Goal: Task Accomplishment & Management: Use online tool/utility

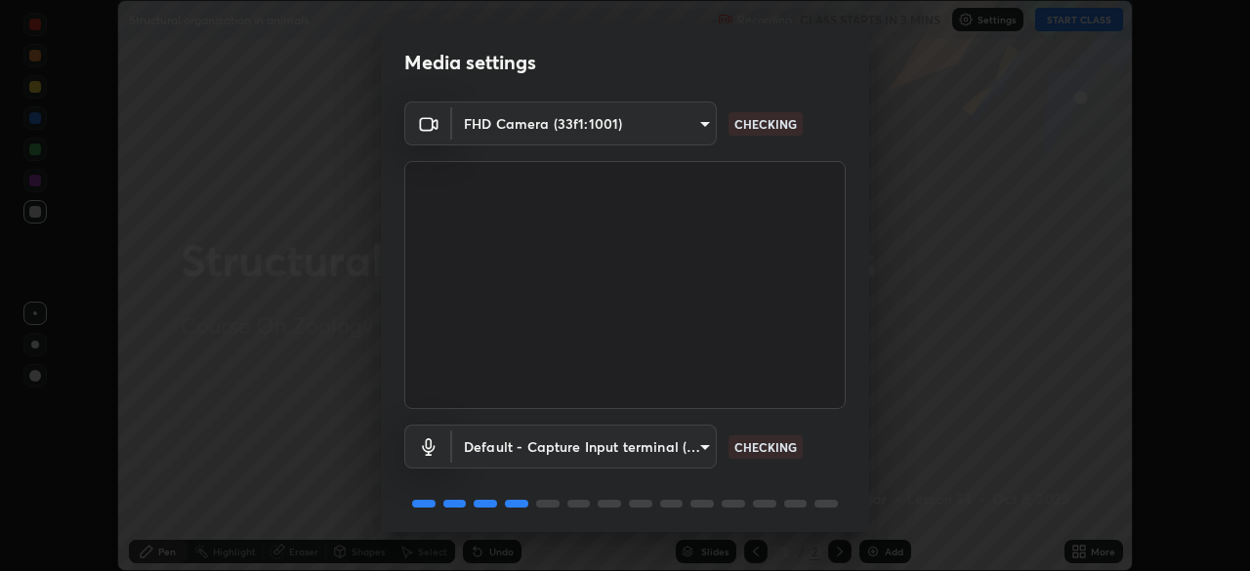
scroll to position [69, 0]
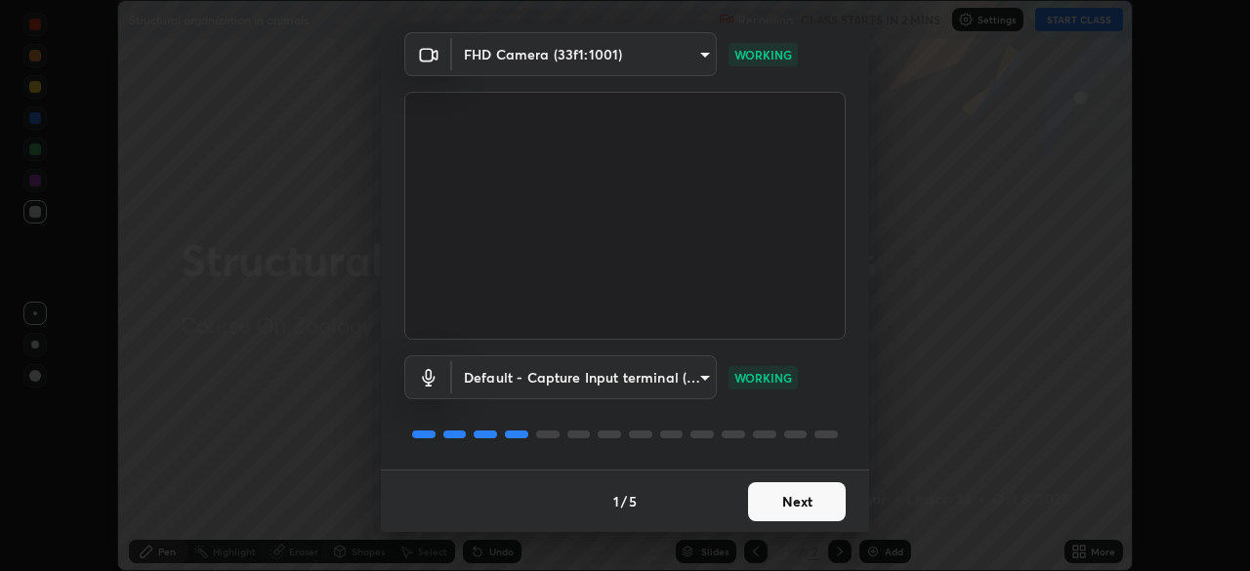
click at [796, 500] on button "Next" at bounding box center [797, 501] width 98 height 39
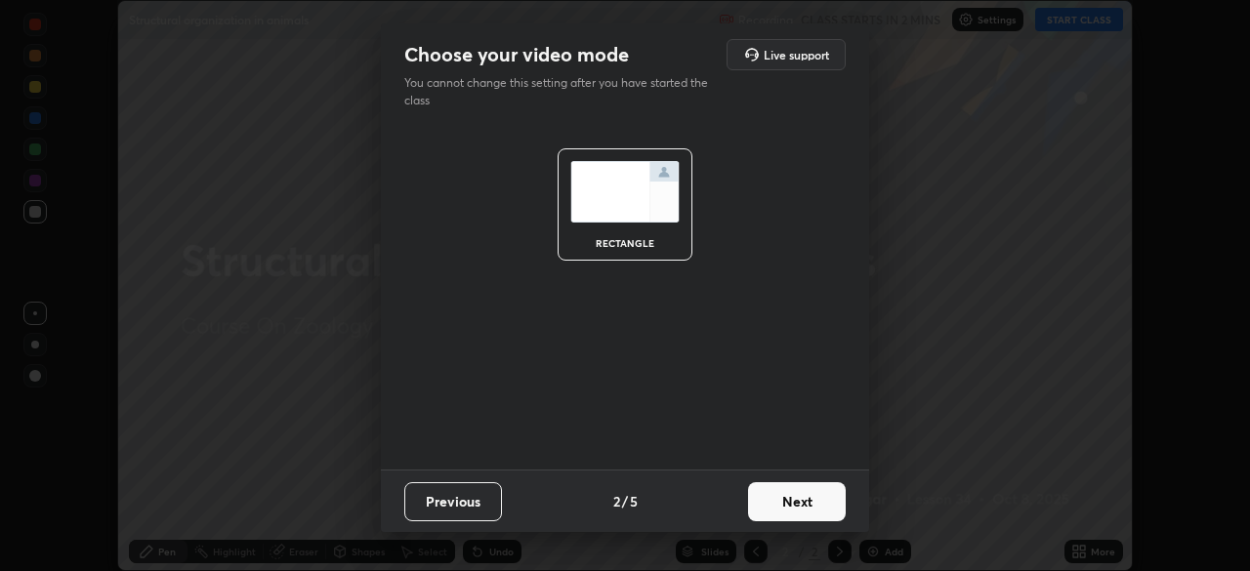
click at [787, 488] on button "Next" at bounding box center [797, 501] width 98 height 39
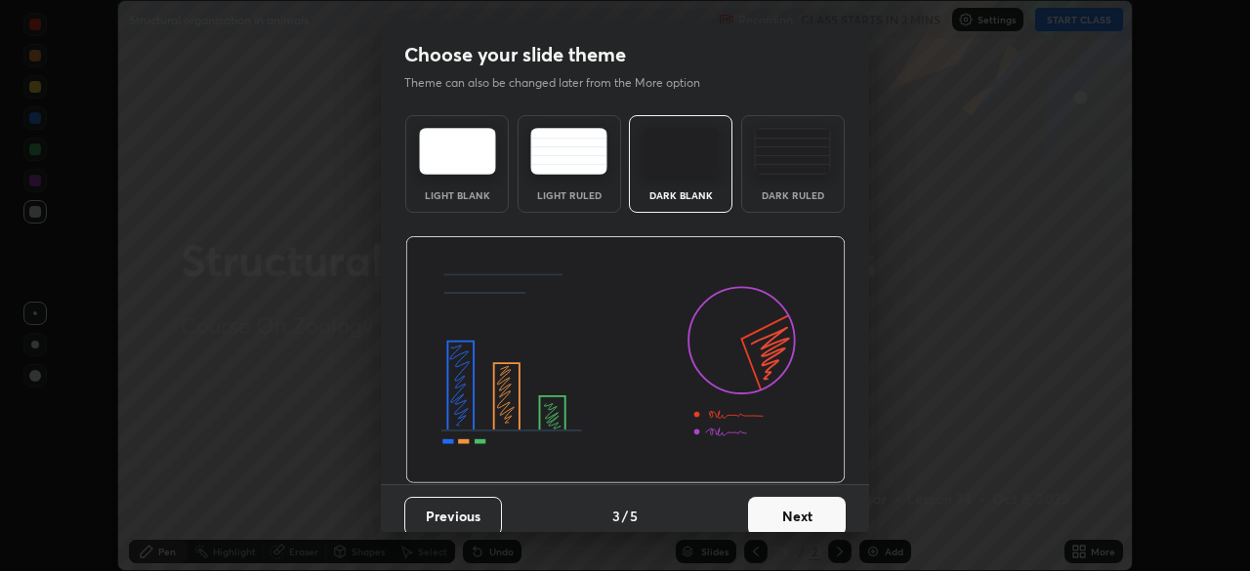
click at [766, 511] on button "Next" at bounding box center [797, 516] width 98 height 39
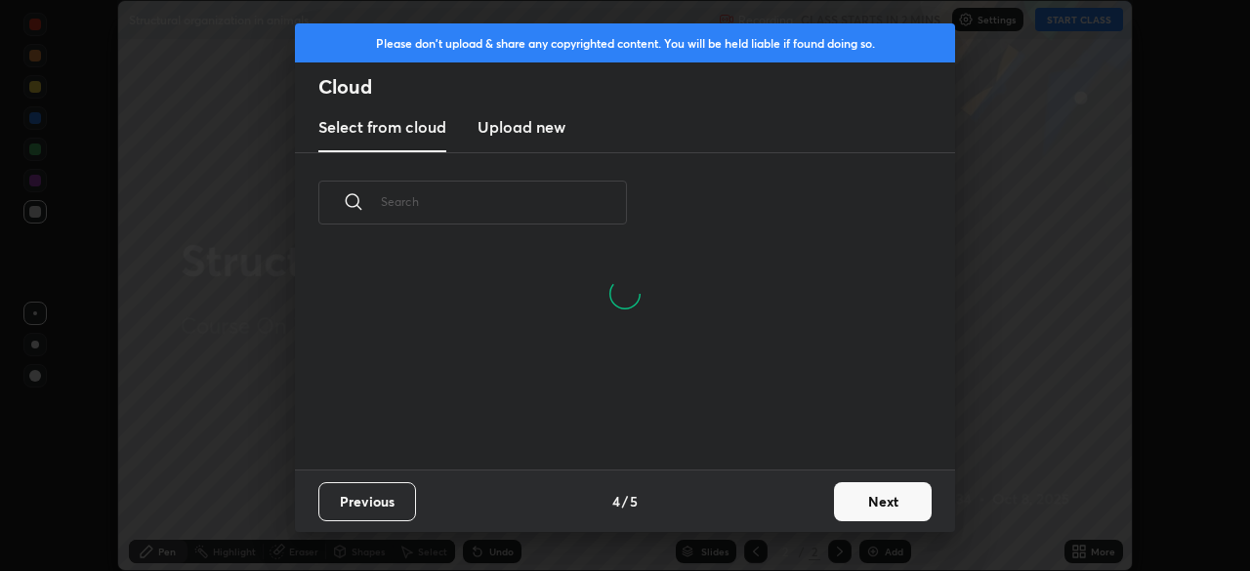
click at [550, 208] on input "text" at bounding box center [504, 201] width 246 height 83
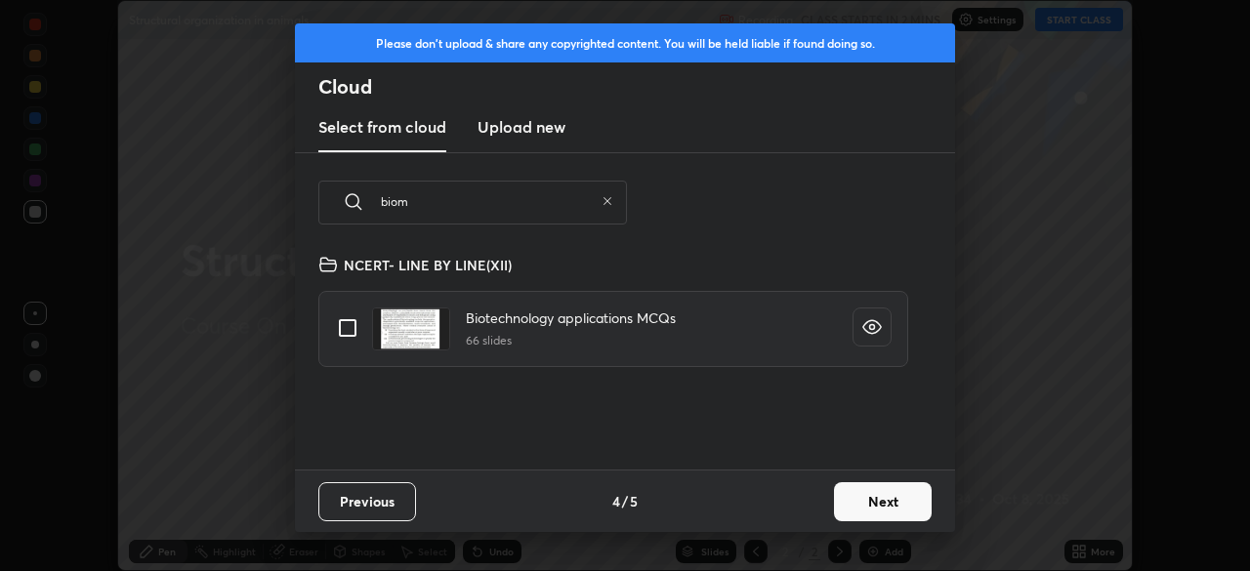
scroll to position [217, 627]
type input "biom"
click at [345, 327] on input "grid" at bounding box center [347, 328] width 41 height 41
checkbox input "true"
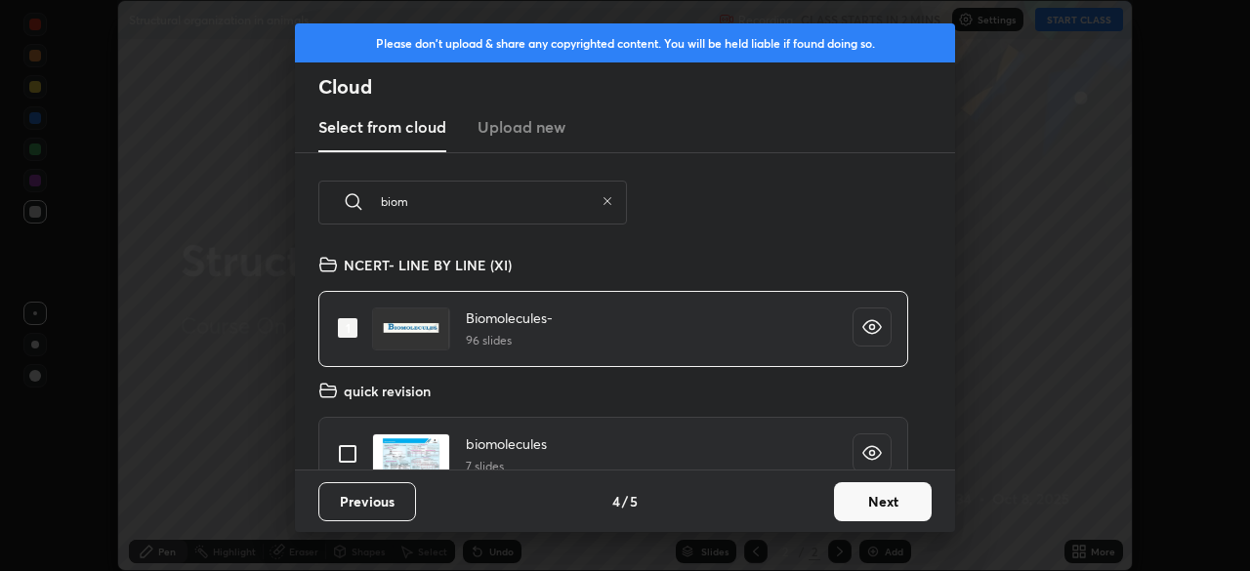
click at [863, 491] on button "Next" at bounding box center [883, 501] width 98 height 39
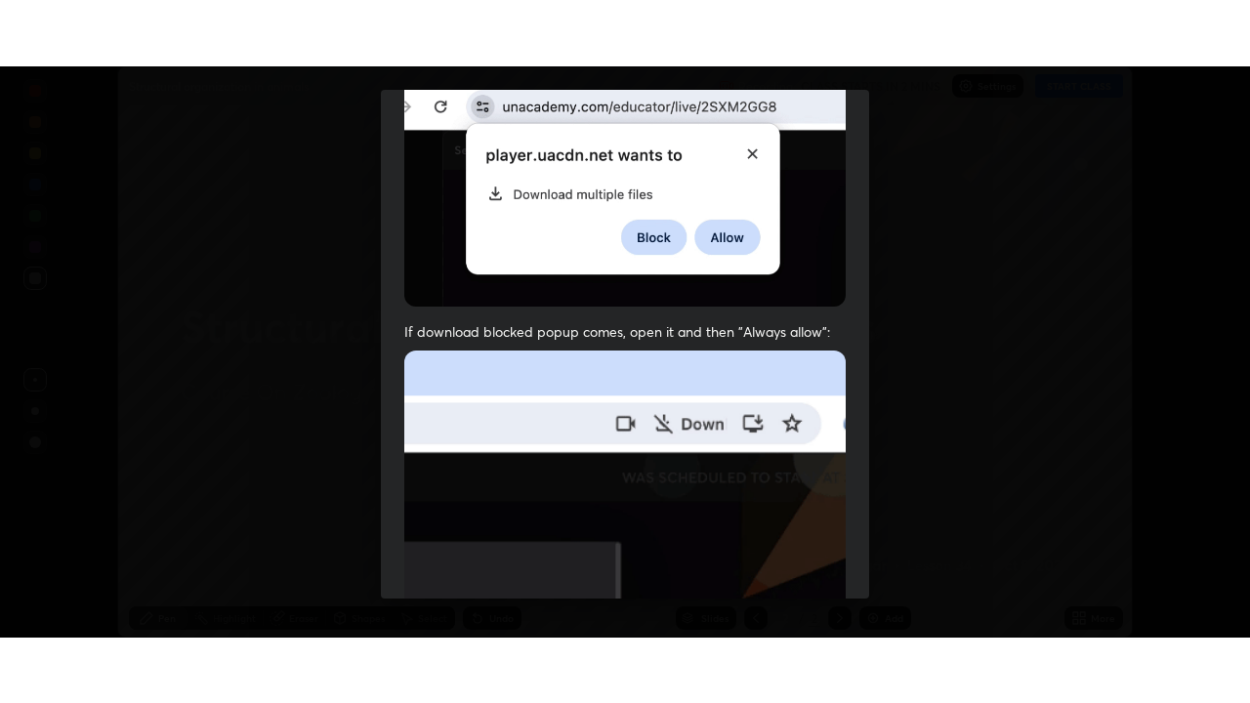
scroll to position [468, 0]
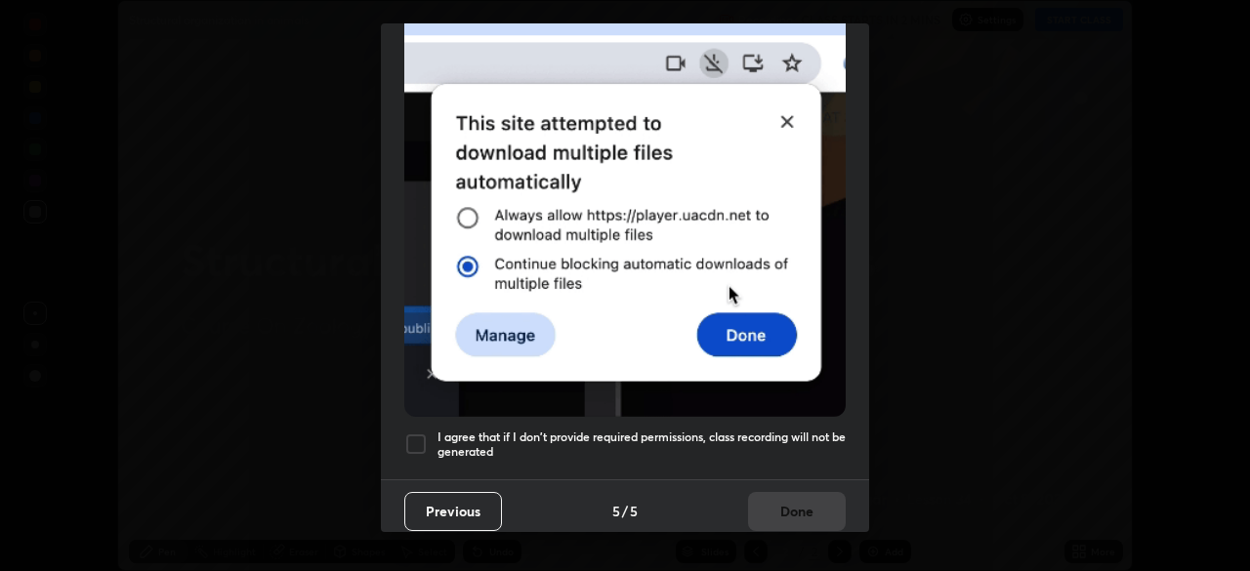
click at [425, 435] on div at bounding box center [415, 443] width 23 height 23
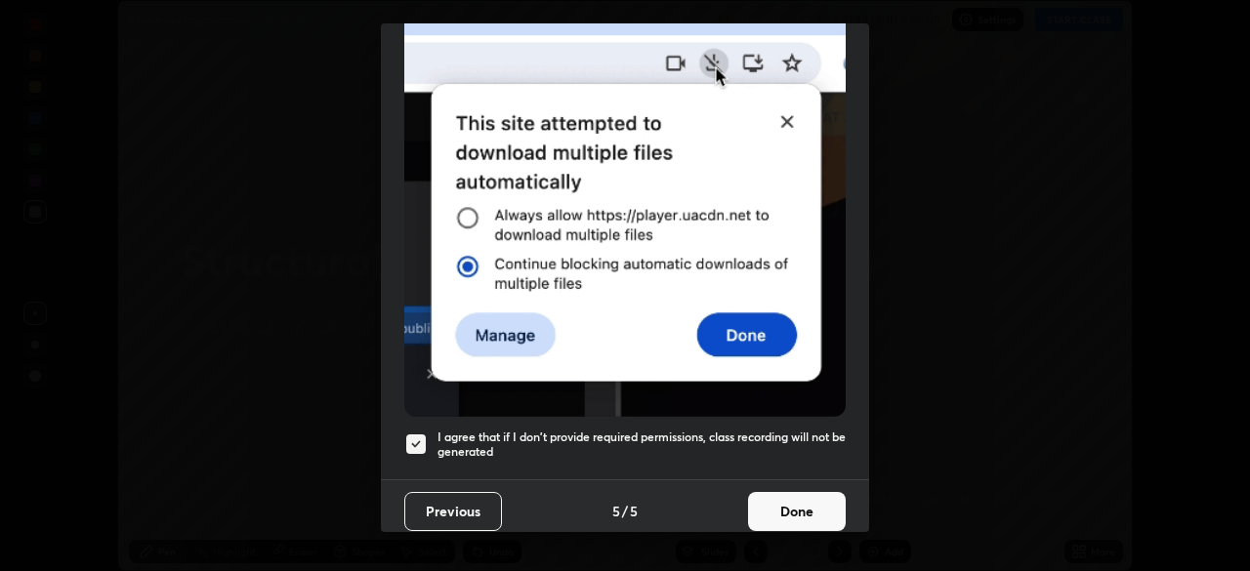
click at [785, 495] on button "Done" at bounding box center [797, 511] width 98 height 39
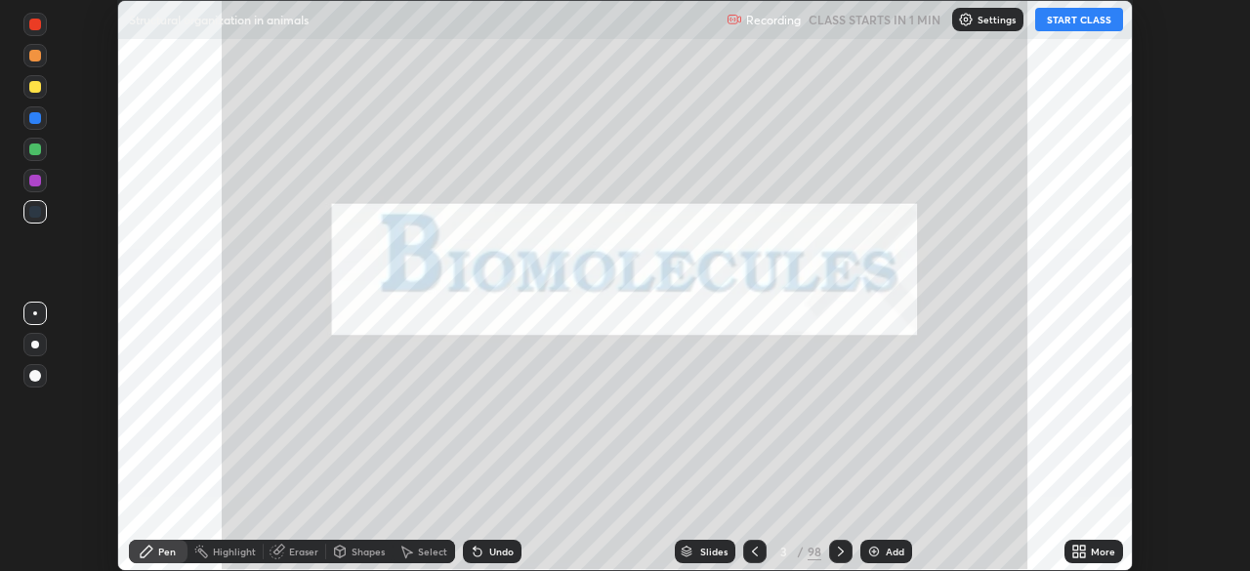
click at [1081, 21] on button "START CLASS" at bounding box center [1079, 19] width 88 height 23
click at [1082, 548] on icon at bounding box center [1082, 548] width 5 height 5
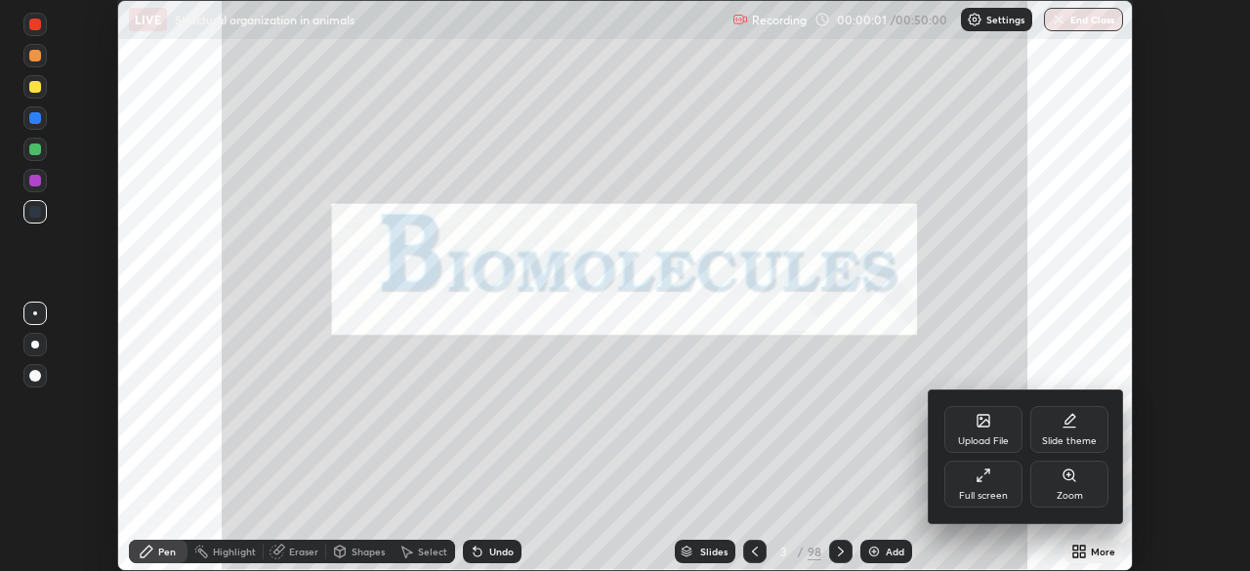
click at [991, 482] on div "Full screen" at bounding box center [983, 484] width 78 height 47
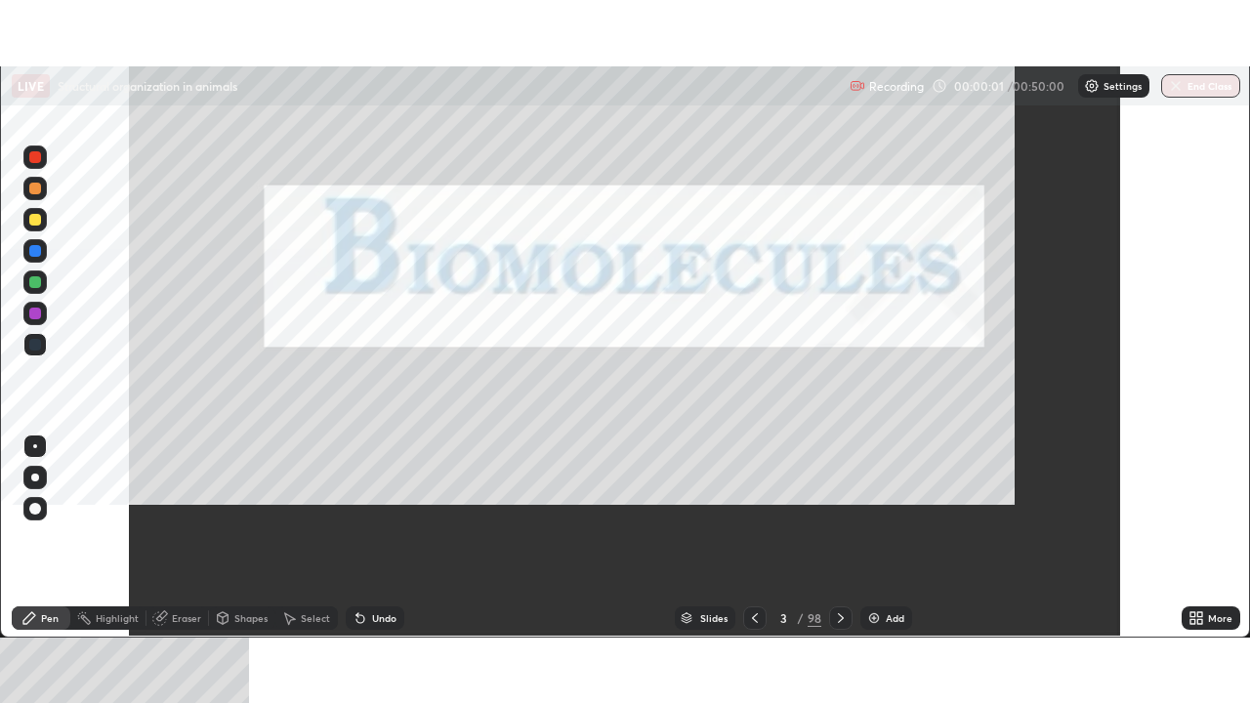
scroll to position [703, 1250]
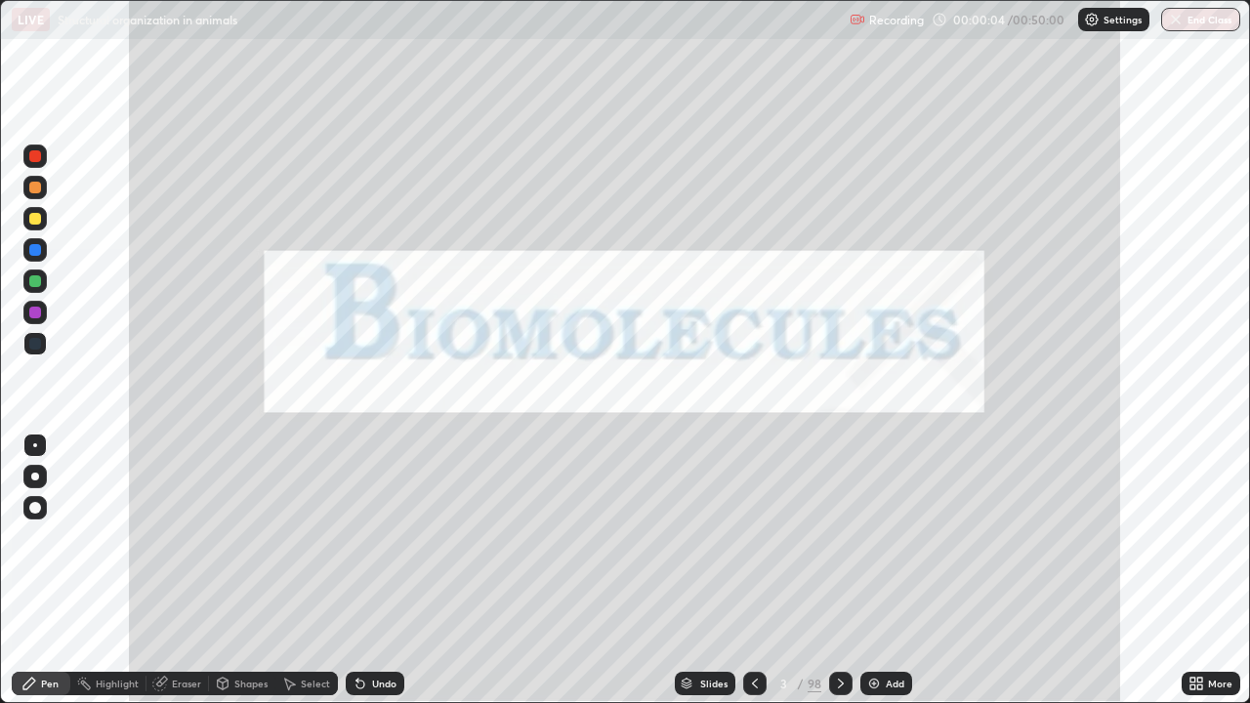
click at [36, 187] on div at bounding box center [35, 188] width 12 height 12
click at [886, 570] on div "Add" at bounding box center [894, 684] width 19 height 10
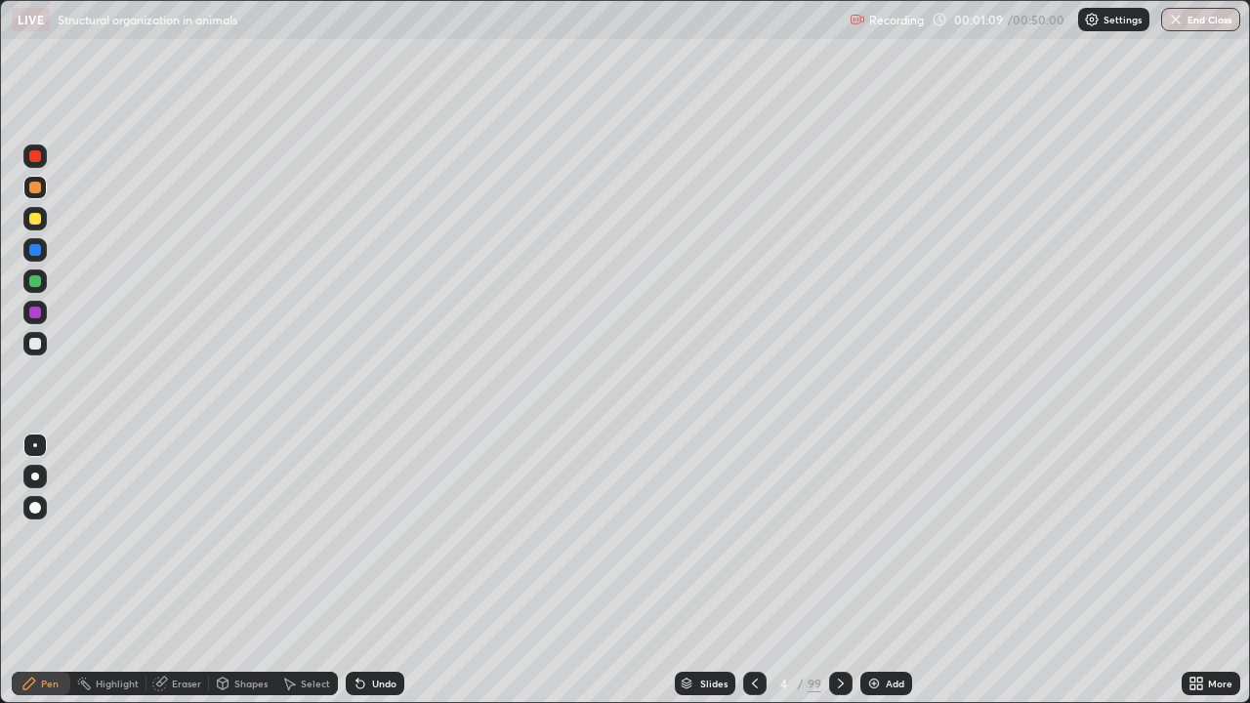
click at [33, 221] on div at bounding box center [35, 219] width 12 height 12
click at [42, 344] on div at bounding box center [34, 343] width 23 height 23
click at [34, 223] on div at bounding box center [35, 219] width 12 height 12
click at [35, 284] on div at bounding box center [35, 281] width 12 height 12
click at [33, 347] on div at bounding box center [35, 344] width 12 height 12
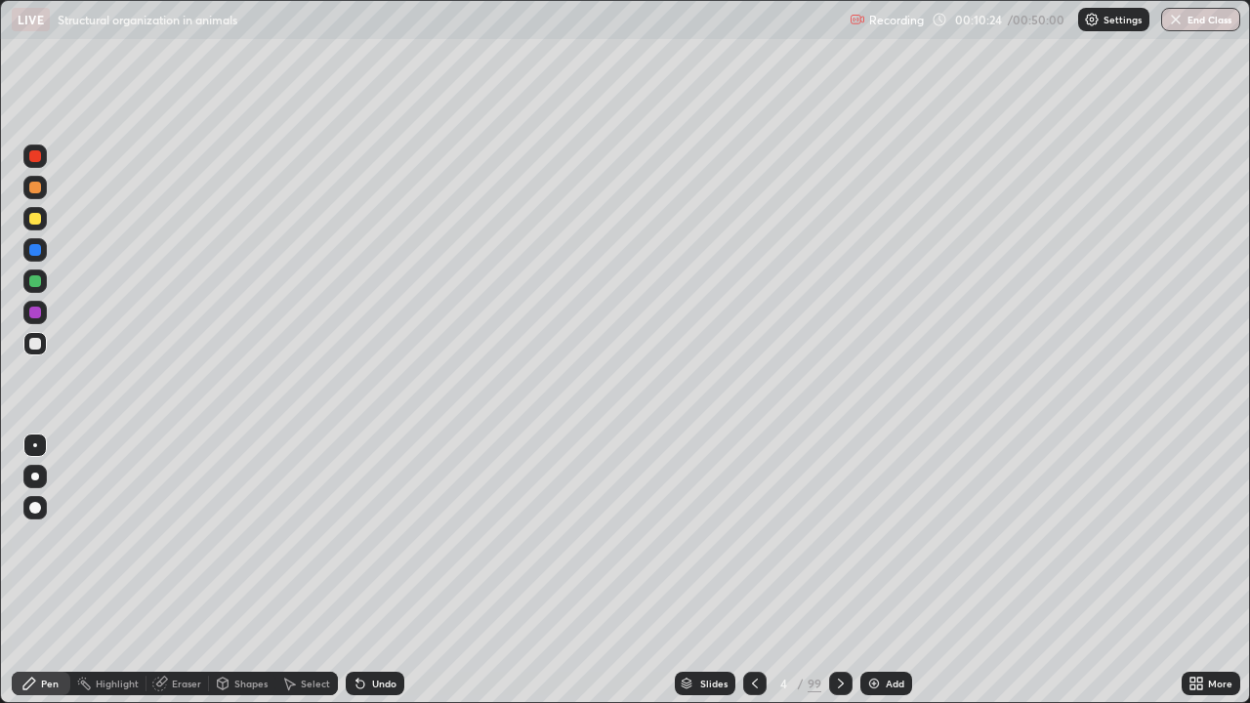
click at [838, 570] on icon at bounding box center [841, 684] width 16 height 16
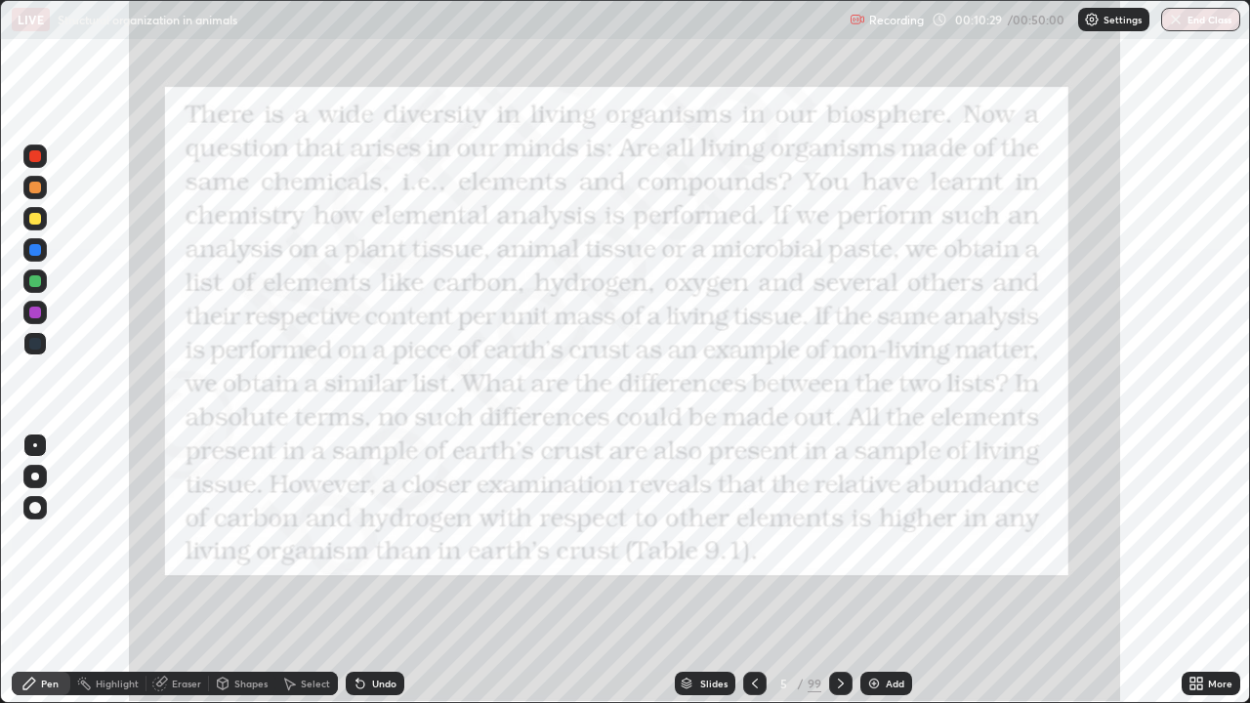
click at [756, 570] on icon at bounding box center [755, 684] width 16 height 16
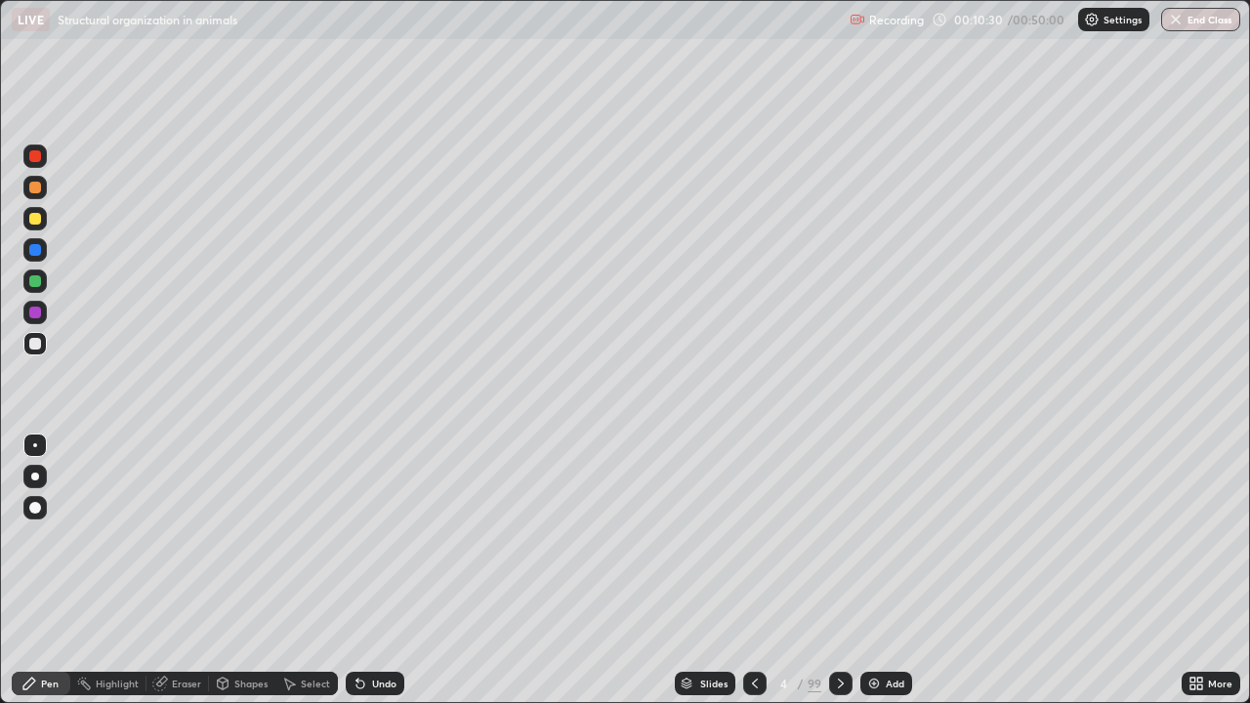
click at [886, 570] on div "Add" at bounding box center [894, 684] width 19 height 10
click at [34, 189] on div at bounding box center [35, 188] width 12 height 12
click at [843, 570] on icon at bounding box center [844, 684] width 6 height 10
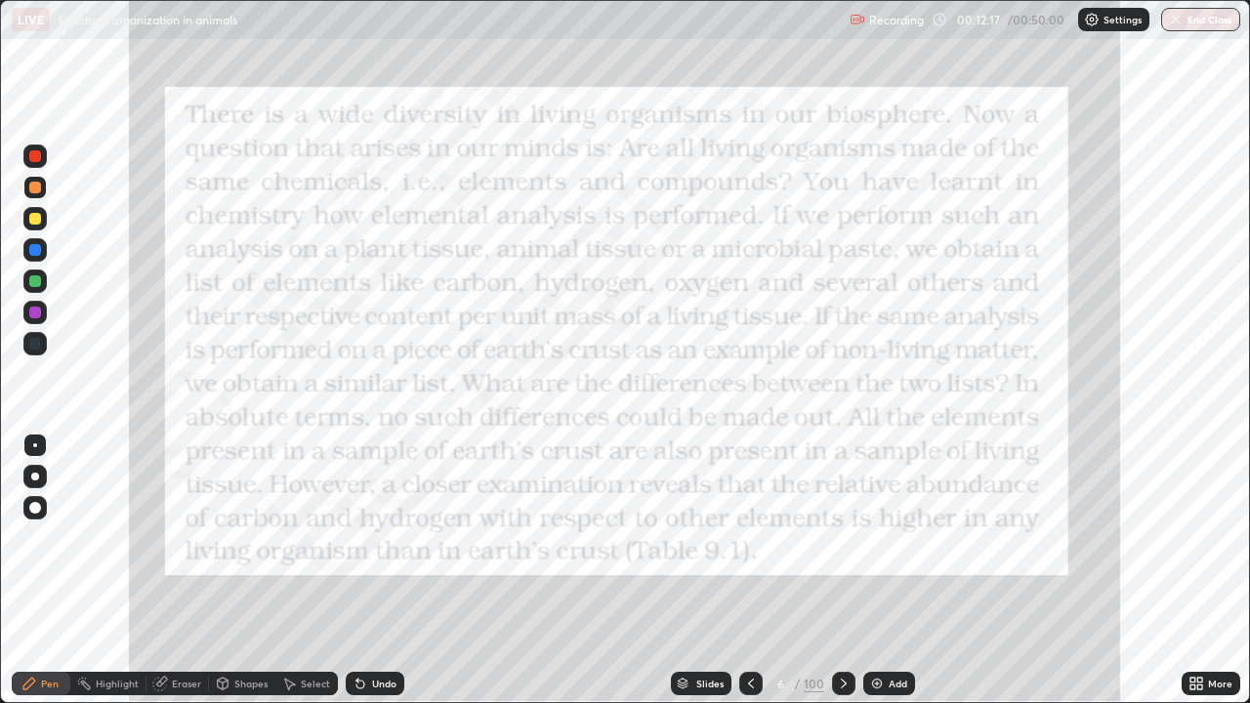
click at [114, 570] on div "Highlight" at bounding box center [117, 684] width 43 height 10
click at [42, 157] on div at bounding box center [34, 155] width 23 height 23
click at [833, 570] on div at bounding box center [843, 683] width 23 height 23
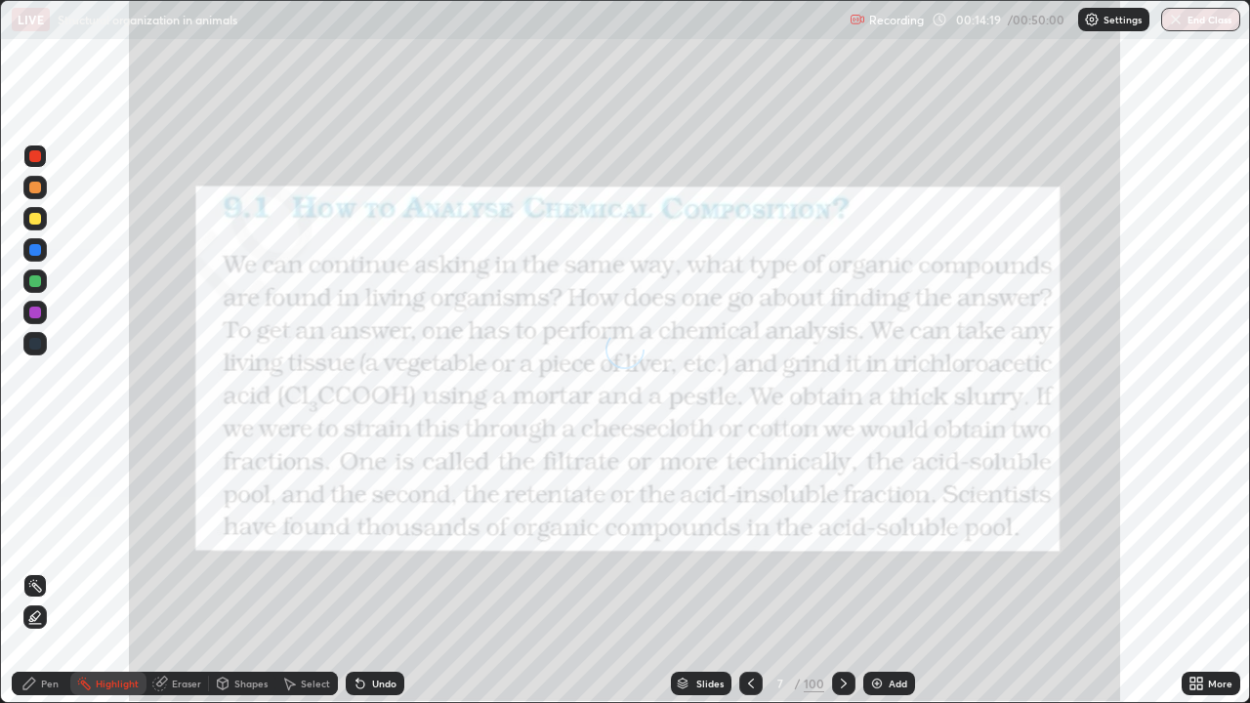
click at [842, 570] on icon at bounding box center [844, 684] width 16 height 16
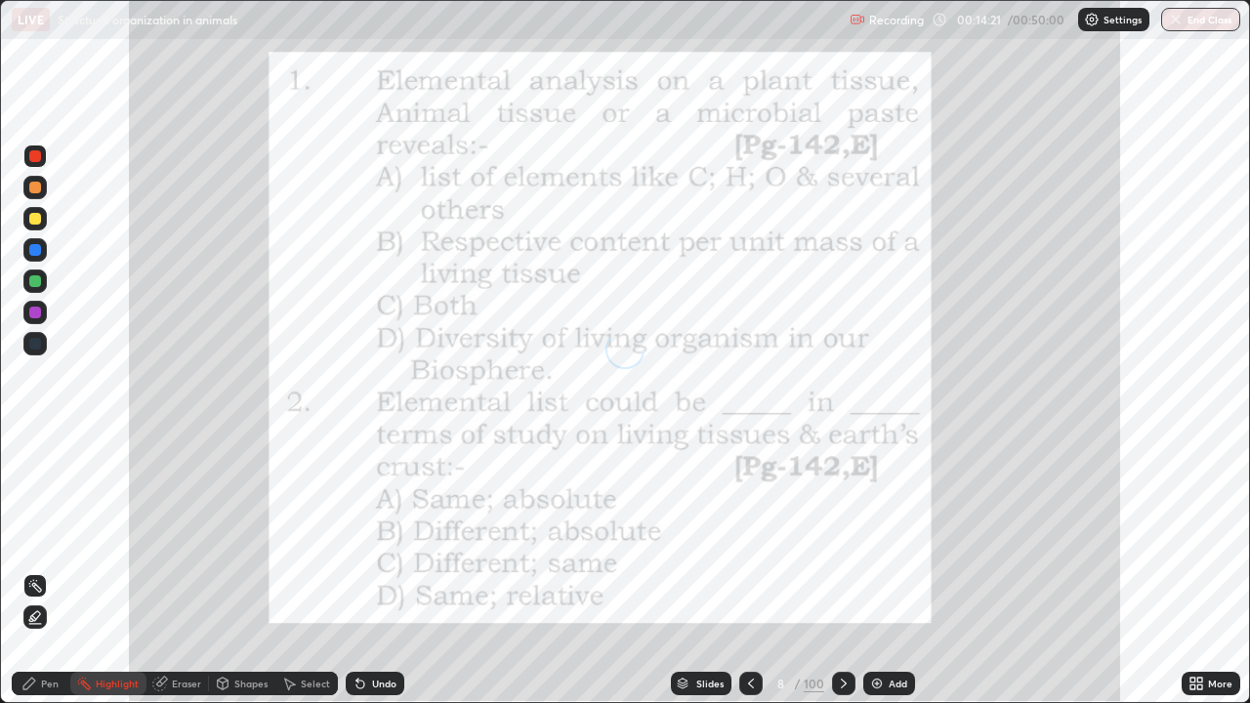
click at [707, 570] on div "Slides" at bounding box center [709, 684] width 27 height 10
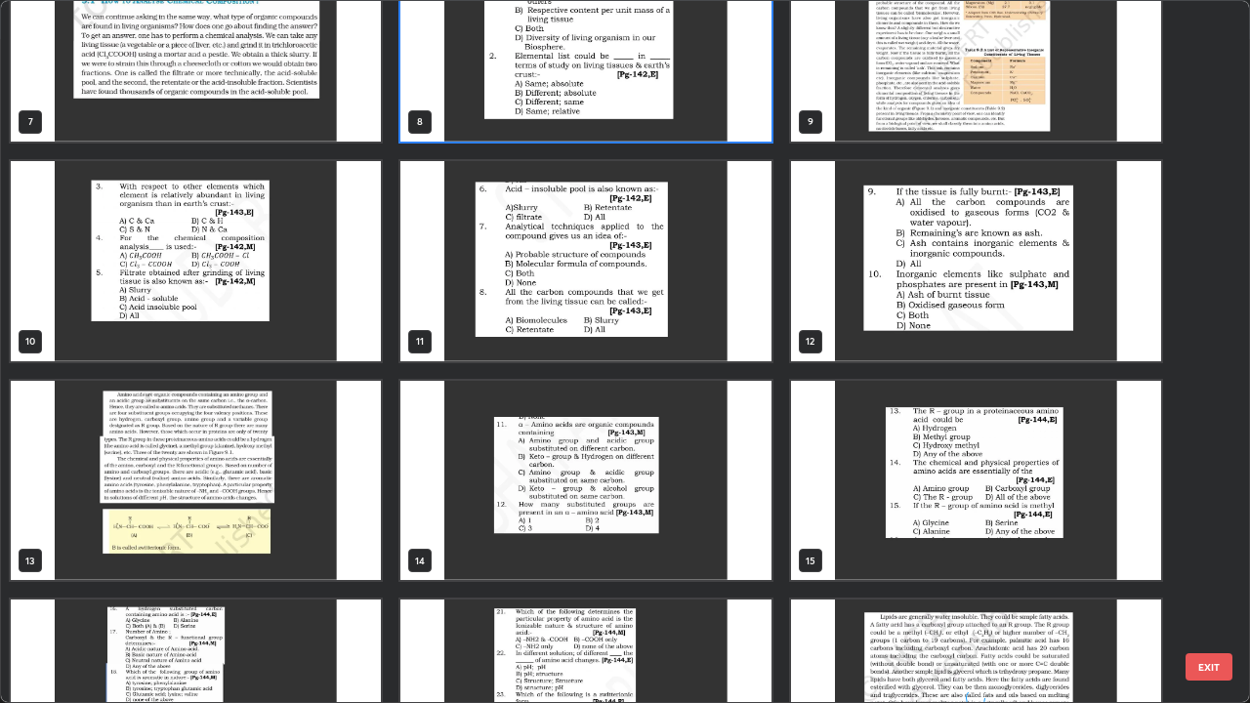
scroll to position [471, 0]
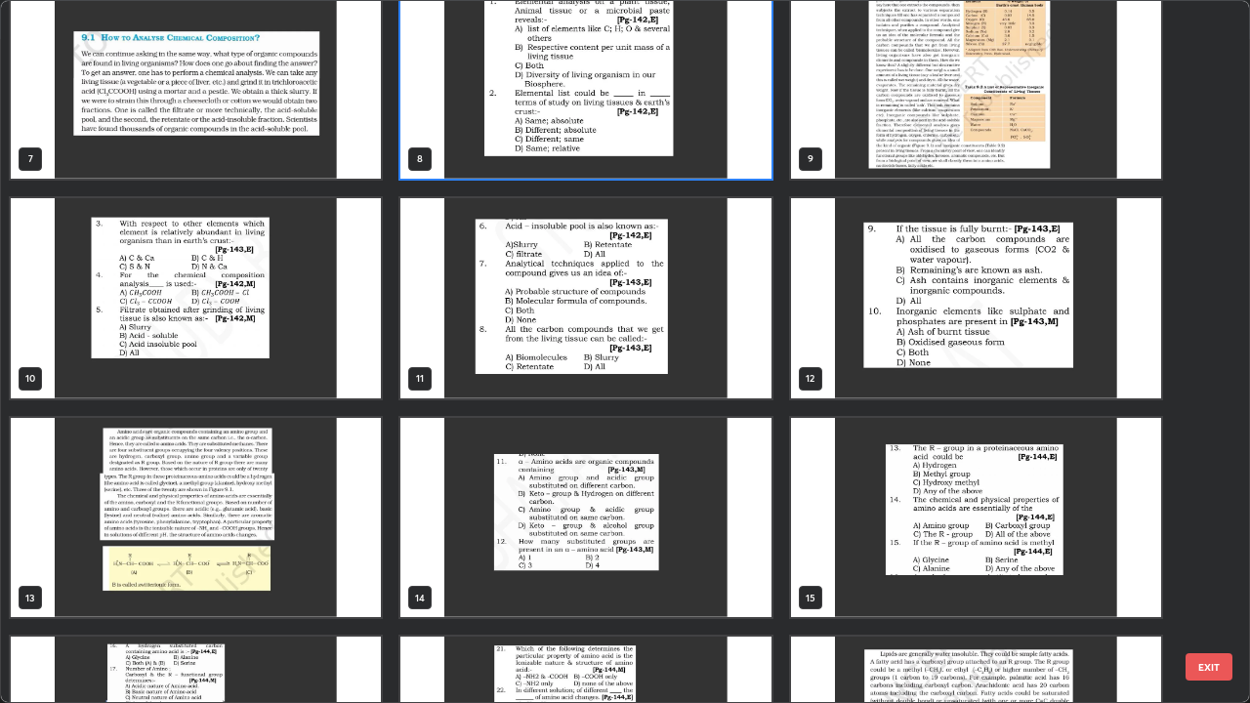
click at [1006, 137] on img "grid" at bounding box center [976, 79] width 370 height 200
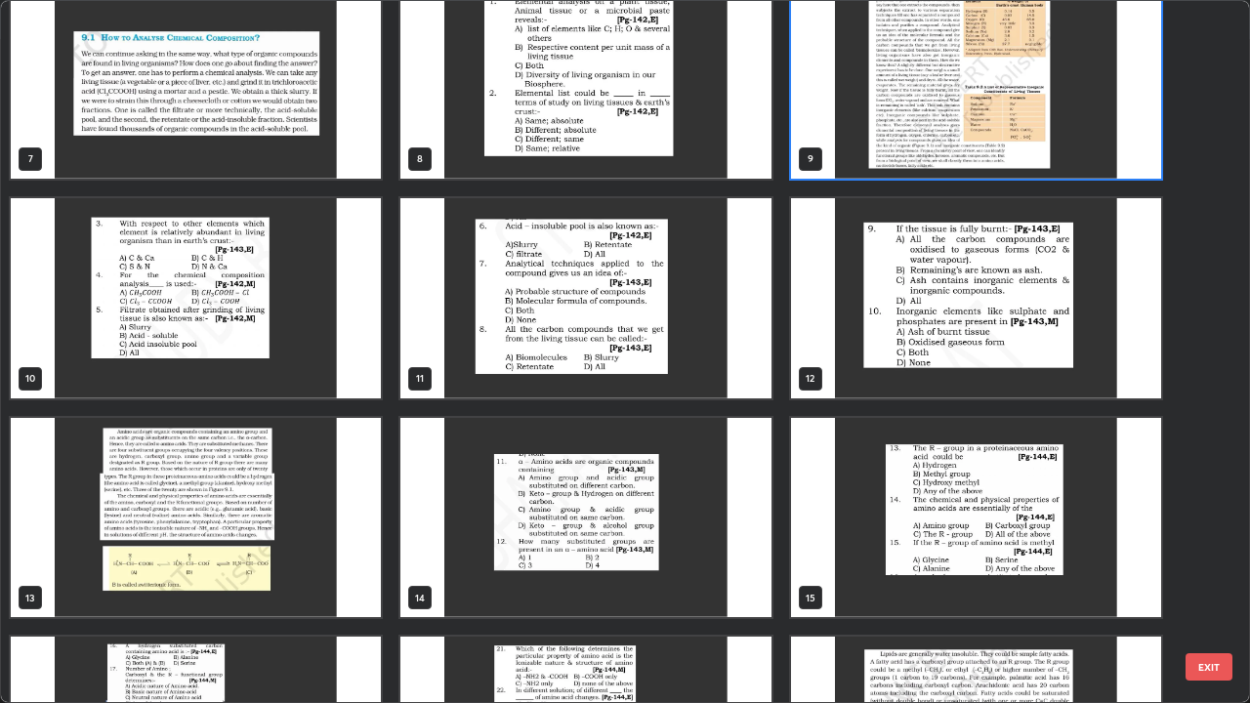
click at [1009, 135] on img "grid" at bounding box center [976, 79] width 370 height 200
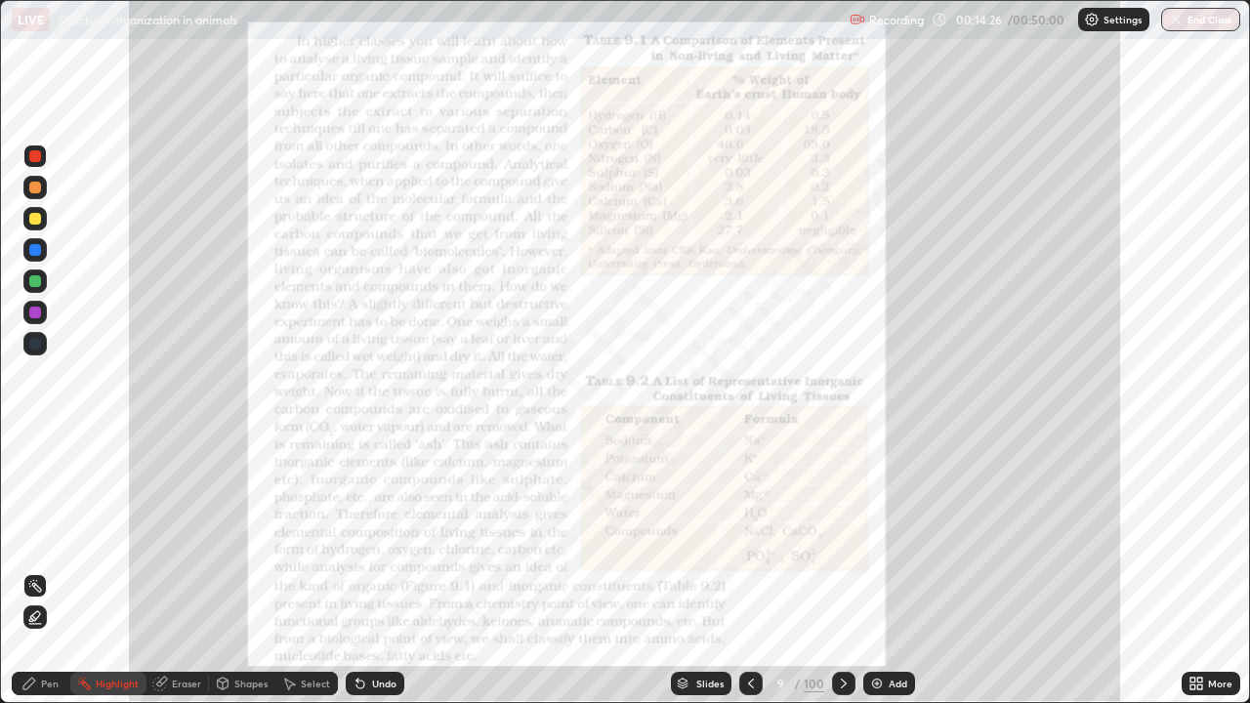
click at [1208, 570] on div "More" at bounding box center [1220, 684] width 24 height 10
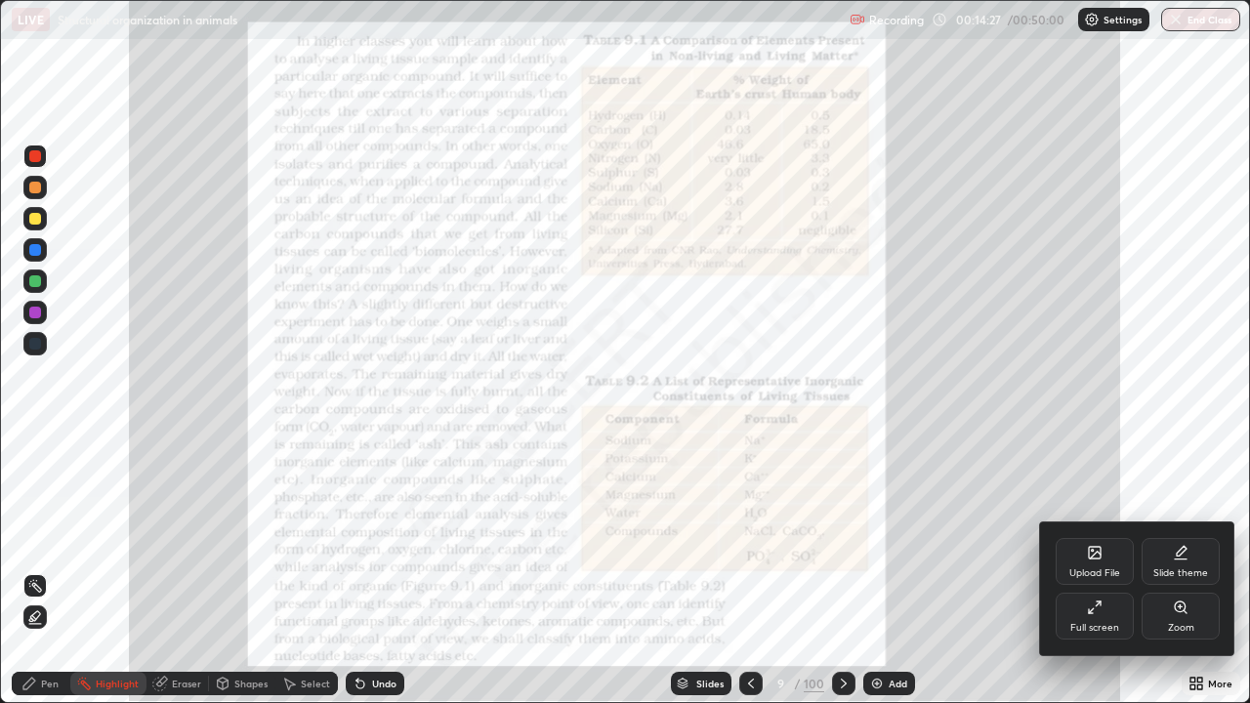
click at [1190, 570] on div "Zoom" at bounding box center [1180, 616] width 78 height 47
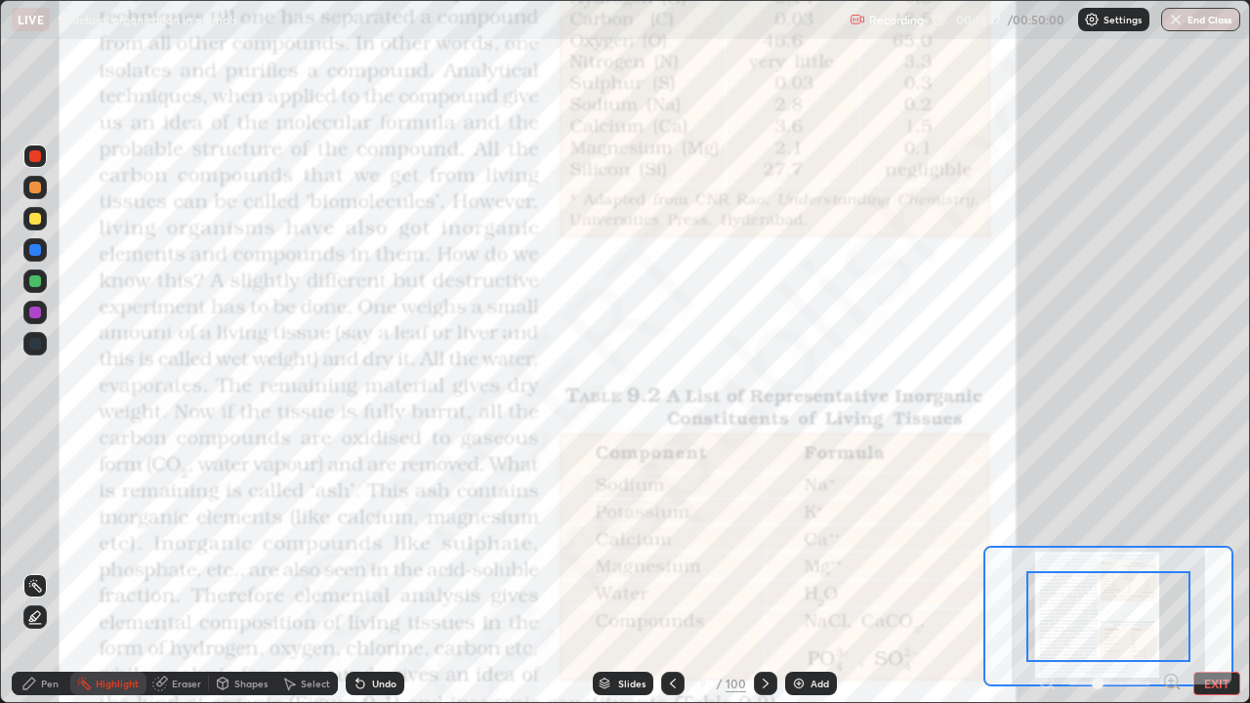
click at [1171, 570] on icon at bounding box center [1171, 680] width 5 height 0
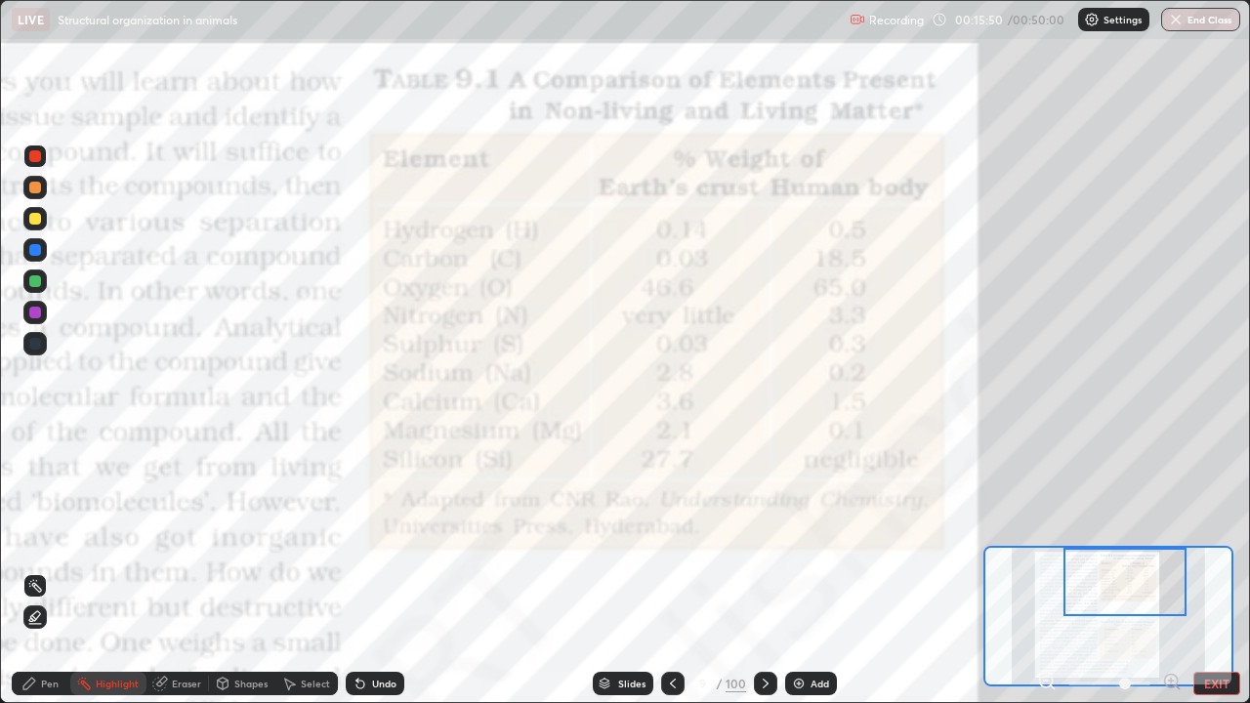
click at [50, 570] on div "Pen" at bounding box center [50, 684] width 18 height 10
click at [669, 570] on icon at bounding box center [673, 684] width 16 height 16
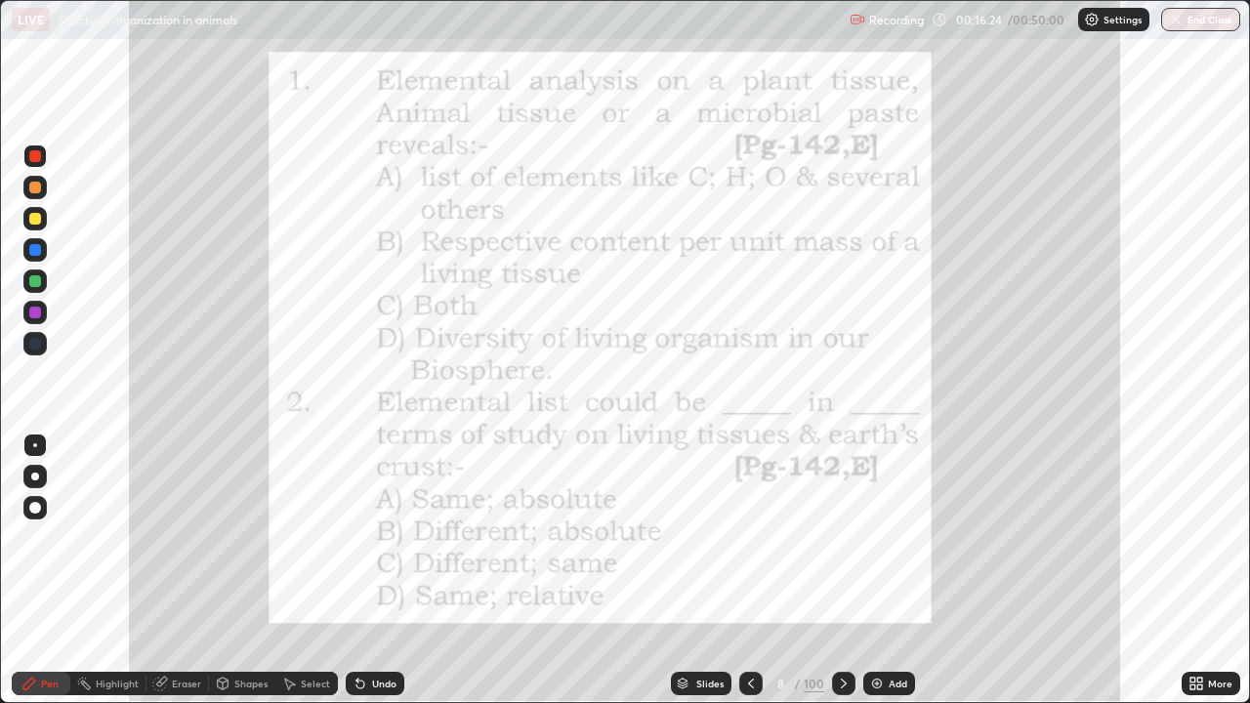
click at [673, 570] on div "Slides" at bounding box center [701, 683] width 61 height 23
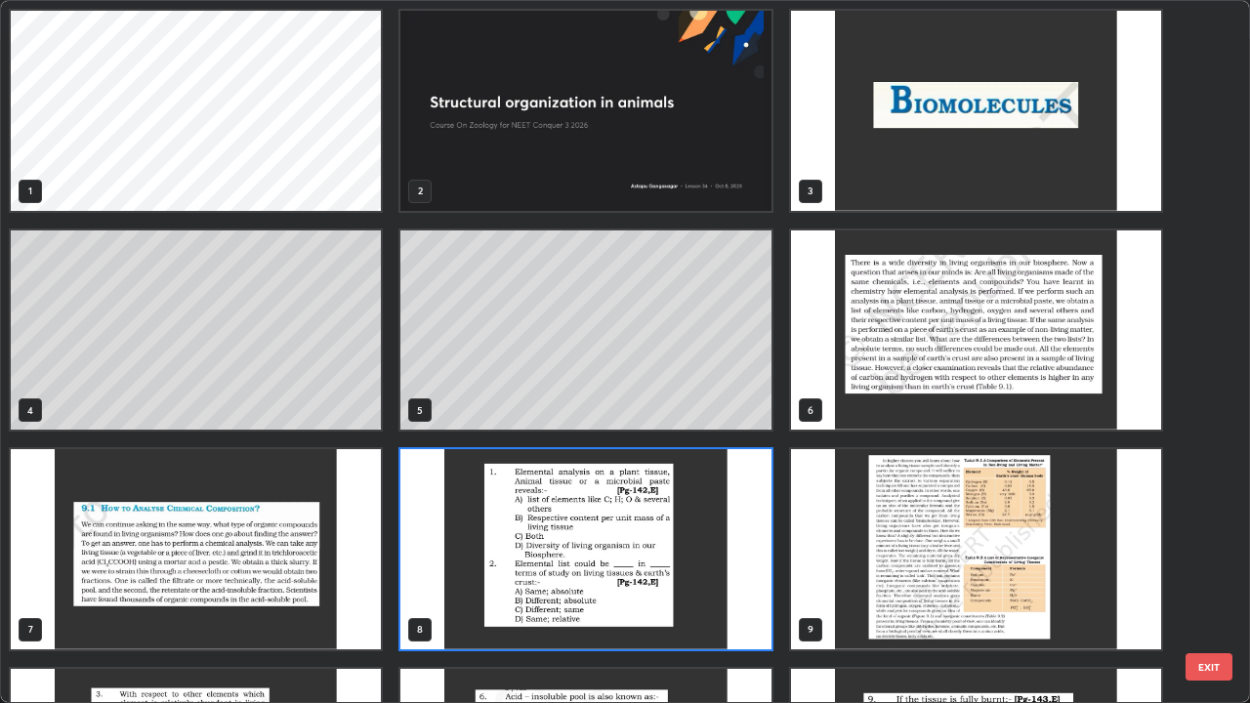
scroll to position [695, 1238]
click at [904, 348] on img "grid" at bounding box center [976, 330] width 370 height 200
click at [906, 349] on img "grid" at bounding box center [976, 330] width 370 height 200
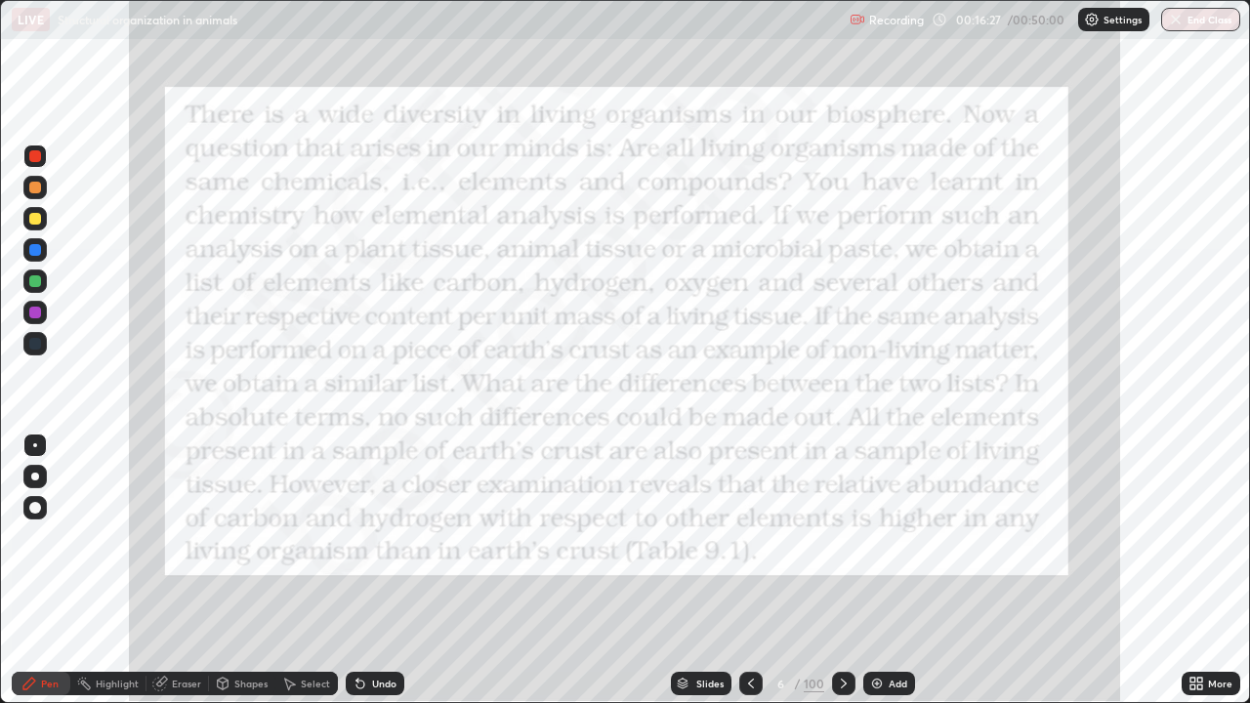
click at [106, 570] on div "Highlight" at bounding box center [117, 684] width 43 height 10
click at [841, 570] on icon at bounding box center [844, 684] width 16 height 16
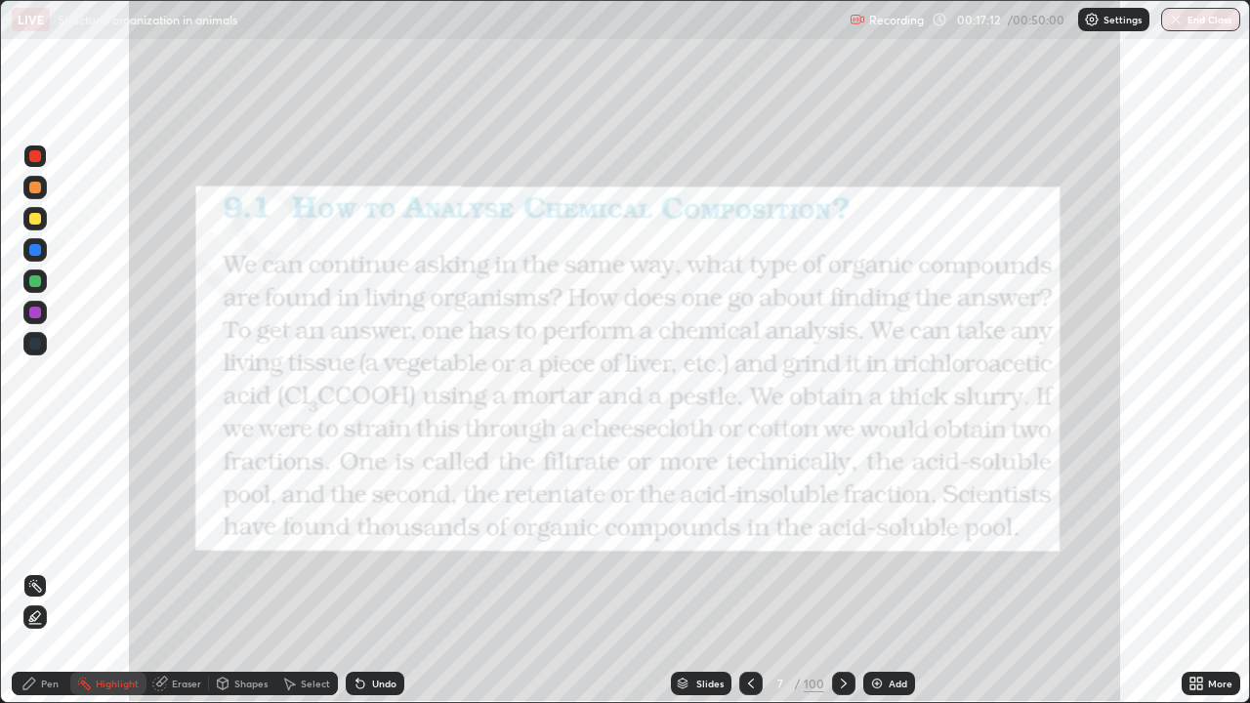
click at [750, 570] on icon at bounding box center [751, 684] width 16 height 16
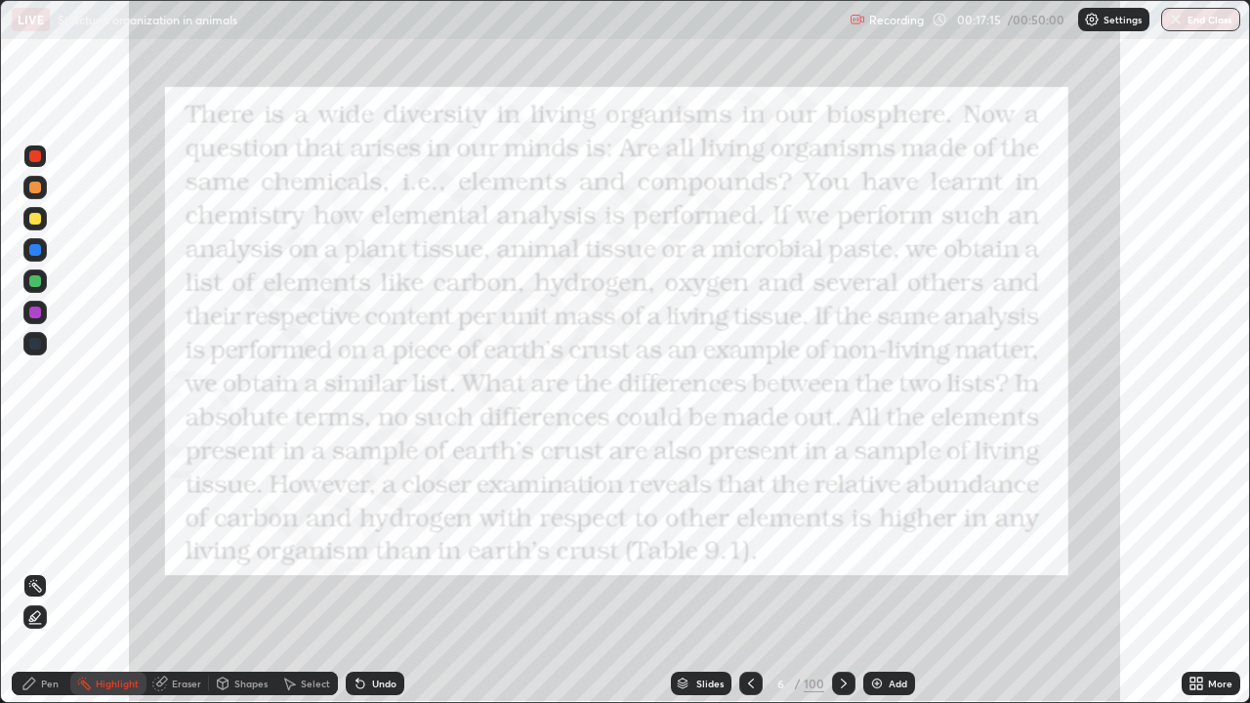
click at [893, 570] on div "Add" at bounding box center [897, 684] width 19 height 10
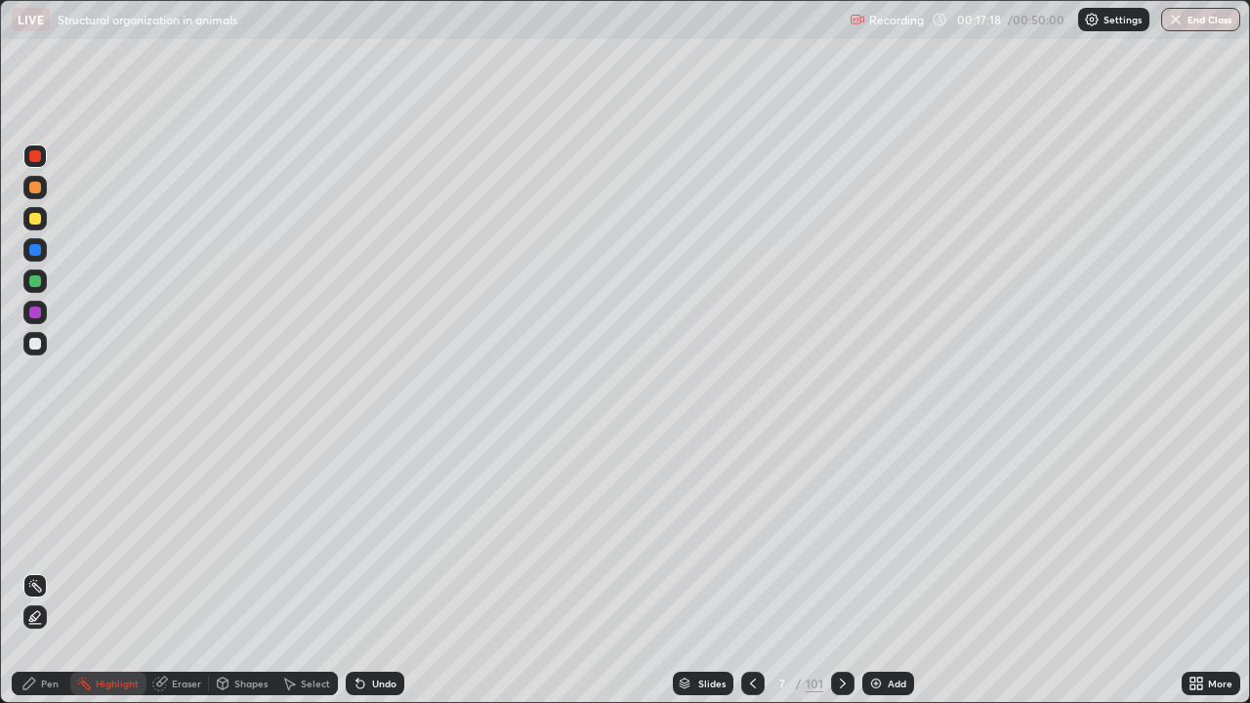
click at [48, 570] on div "Pen" at bounding box center [50, 684] width 18 height 10
click at [40, 222] on div at bounding box center [35, 219] width 12 height 12
click at [35, 349] on div at bounding box center [35, 344] width 12 height 12
click at [35, 220] on div at bounding box center [35, 219] width 12 height 12
click at [42, 348] on div at bounding box center [34, 343] width 23 height 23
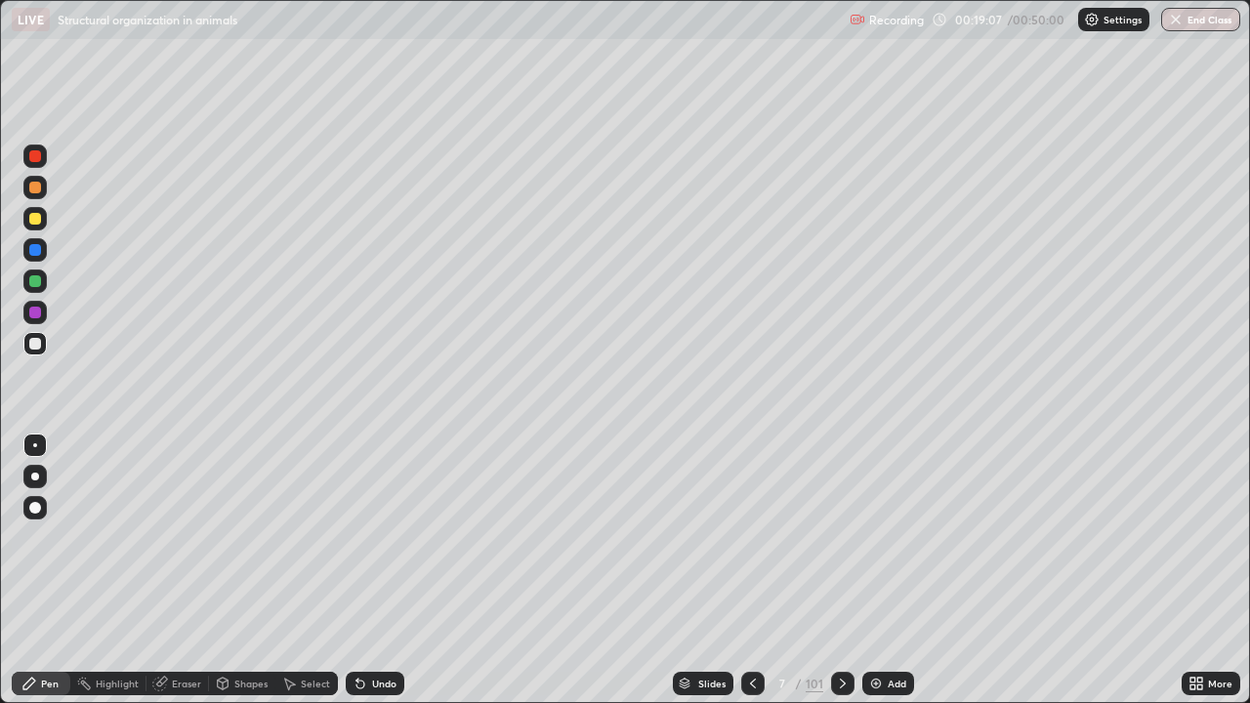
click at [385, 570] on div "Undo" at bounding box center [384, 684] width 24 height 10
click at [384, 570] on div "Undo" at bounding box center [384, 684] width 24 height 10
click at [879, 570] on img at bounding box center [876, 684] width 16 height 16
click at [39, 316] on div at bounding box center [35, 313] width 12 height 12
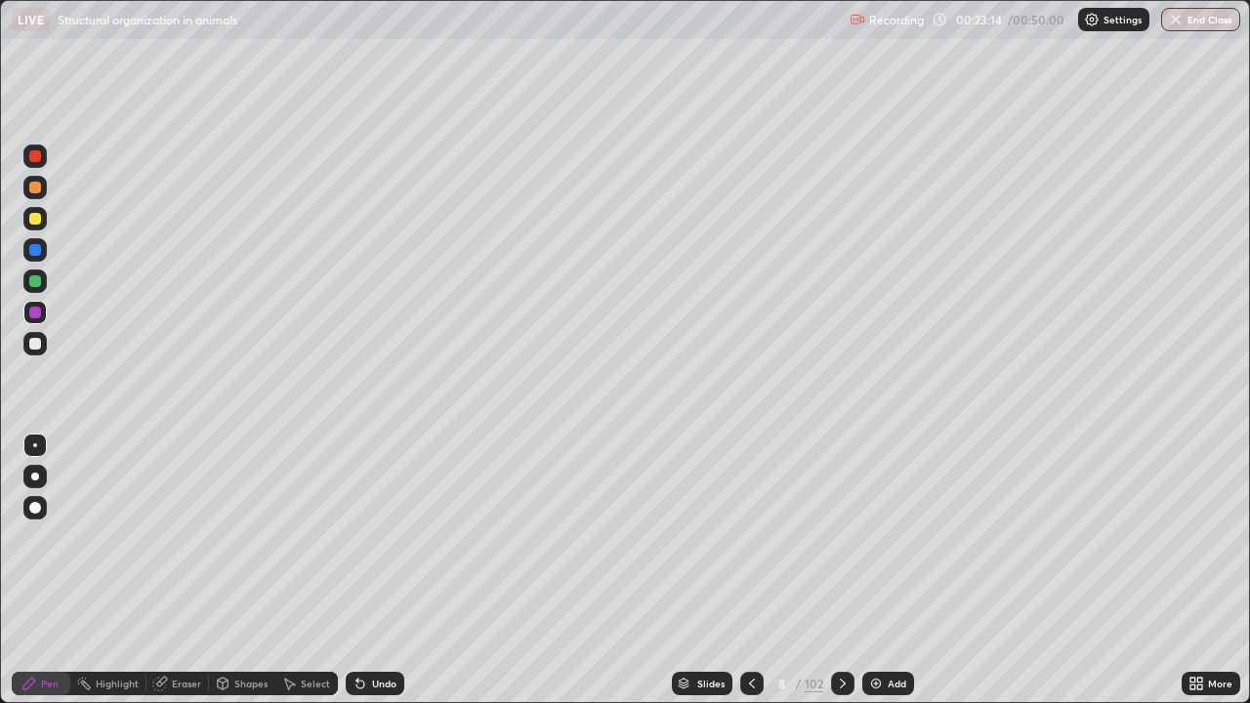
click at [43, 347] on div at bounding box center [34, 343] width 23 height 23
click at [41, 196] on div at bounding box center [34, 187] width 23 height 23
click at [43, 188] on div at bounding box center [34, 187] width 23 height 23
click at [234, 570] on div "Shapes" at bounding box center [250, 684] width 33 height 10
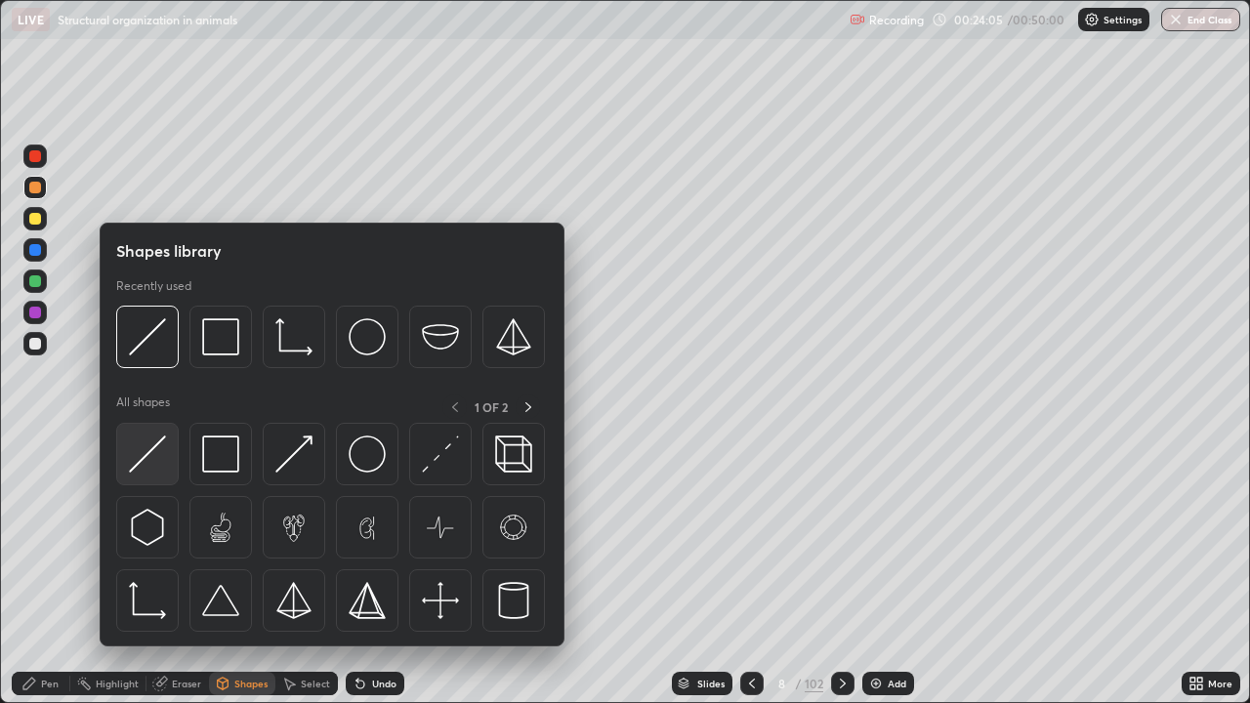
click at [170, 473] on div at bounding box center [147, 454] width 62 height 62
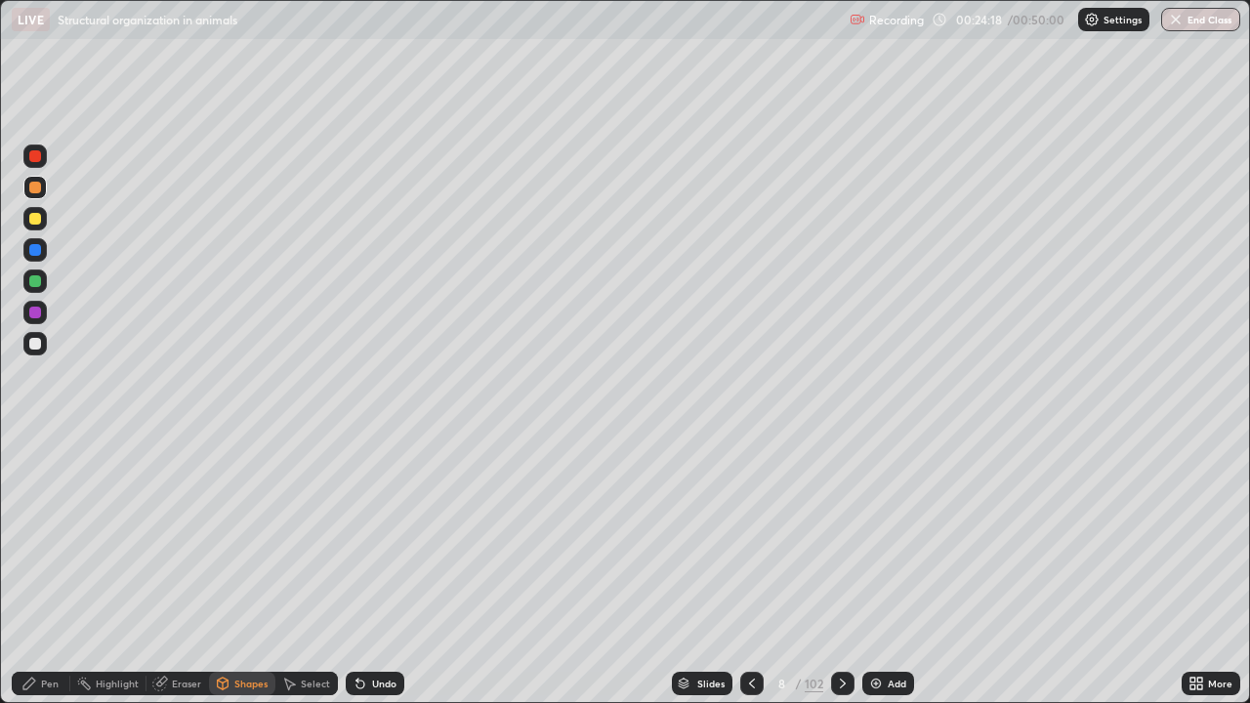
click at [48, 570] on div "Pen" at bounding box center [50, 684] width 18 height 10
click at [36, 350] on div at bounding box center [34, 343] width 23 height 23
click at [36, 281] on div at bounding box center [35, 281] width 12 height 12
click at [40, 223] on div at bounding box center [34, 218] width 23 height 23
click at [35, 338] on div at bounding box center [35, 344] width 12 height 12
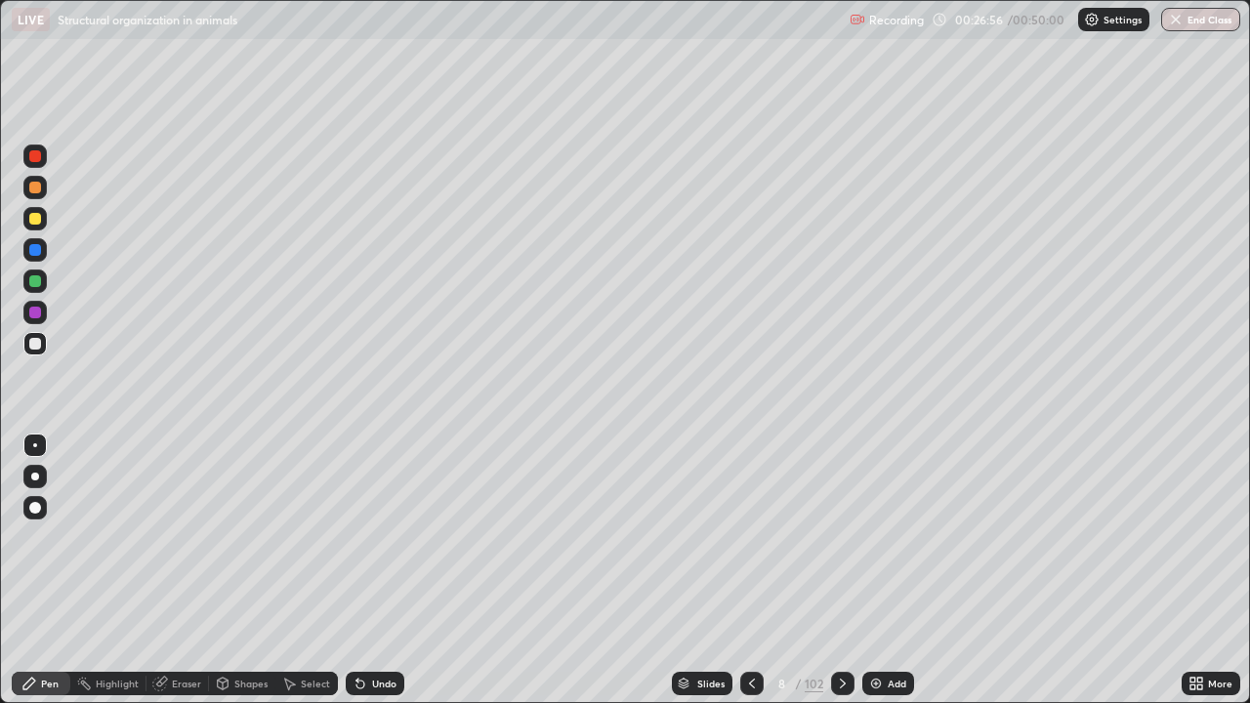
click at [37, 226] on div at bounding box center [34, 218] width 23 height 23
click at [34, 187] on div at bounding box center [35, 188] width 12 height 12
click at [372, 570] on div "Undo" at bounding box center [384, 684] width 24 height 10
click at [373, 570] on div "Undo" at bounding box center [384, 684] width 24 height 10
click at [35, 345] on div at bounding box center [35, 344] width 12 height 12
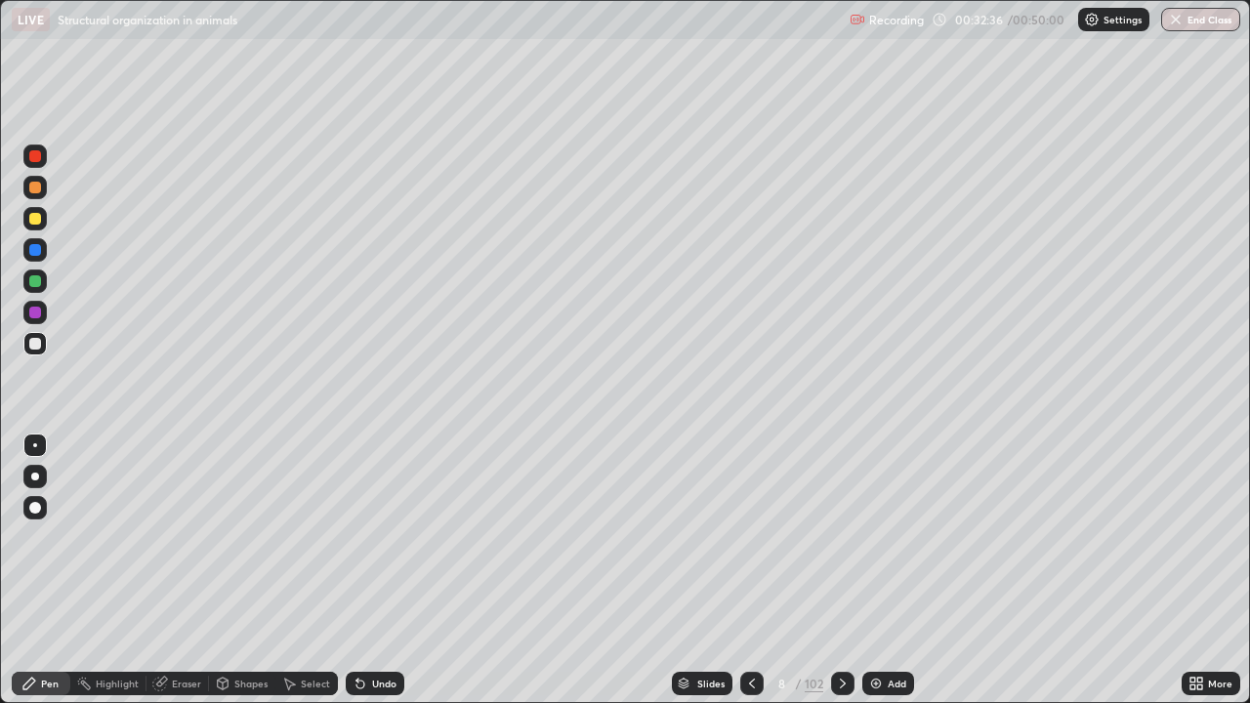
click at [887, 570] on div "Add" at bounding box center [896, 684] width 19 height 10
click at [36, 187] on div at bounding box center [35, 188] width 12 height 12
click at [39, 352] on div at bounding box center [34, 343] width 23 height 23
click at [36, 219] on div at bounding box center [35, 219] width 12 height 12
click at [45, 352] on div at bounding box center [34, 343] width 23 height 31
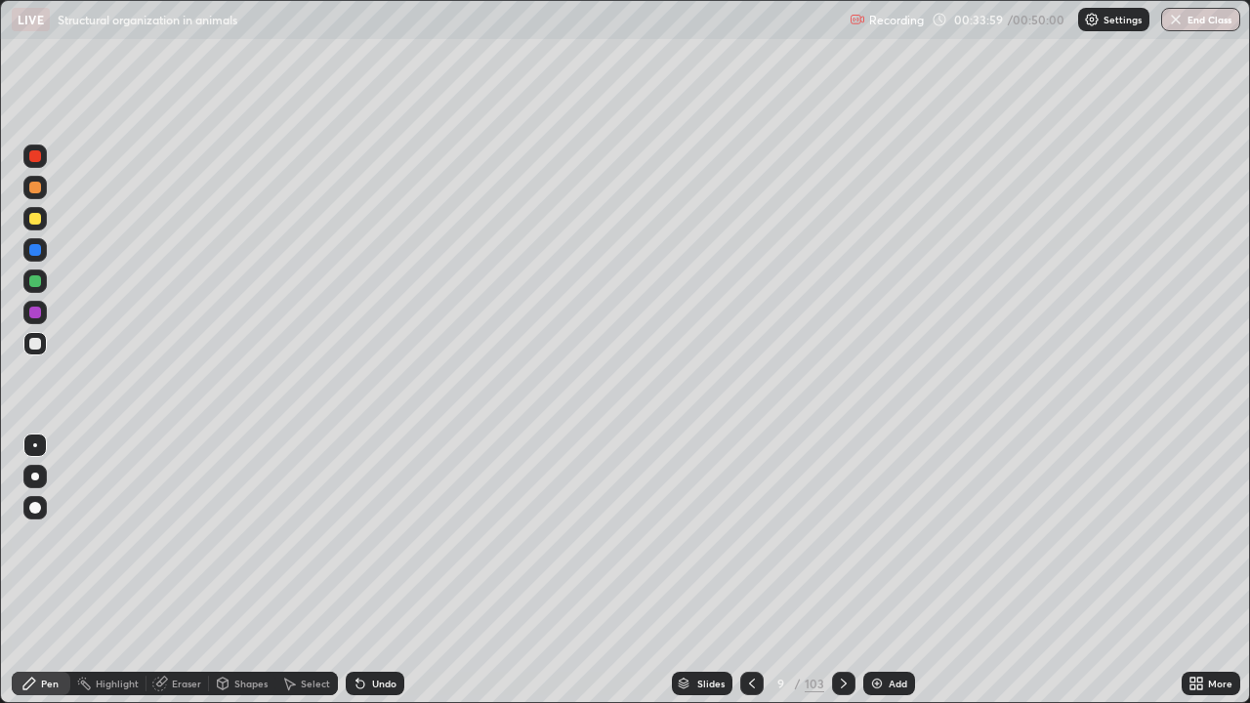
click at [37, 347] on div at bounding box center [35, 344] width 12 height 12
click at [45, 222] on div at bounding box center [34, 218] width 23 height 23
click at [36, 188] on div at bounding box center [35, 188] width 12 height 12
click at [35, 346] on div at bounding box center [35, 344] width 12 height 12
click at [42, 193] on div at bounding box center [34, 187] width 23 height 23
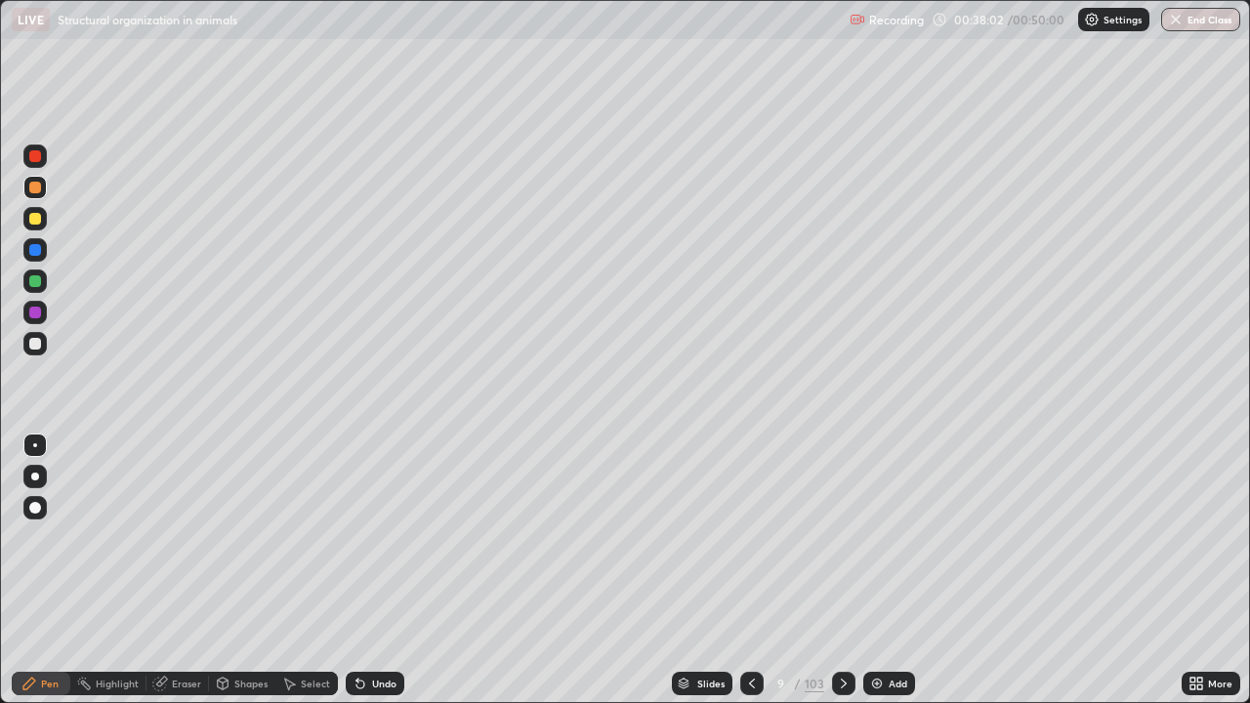
click at [841, 570] on icon at bounding box center [844, 684] width 16 height 16
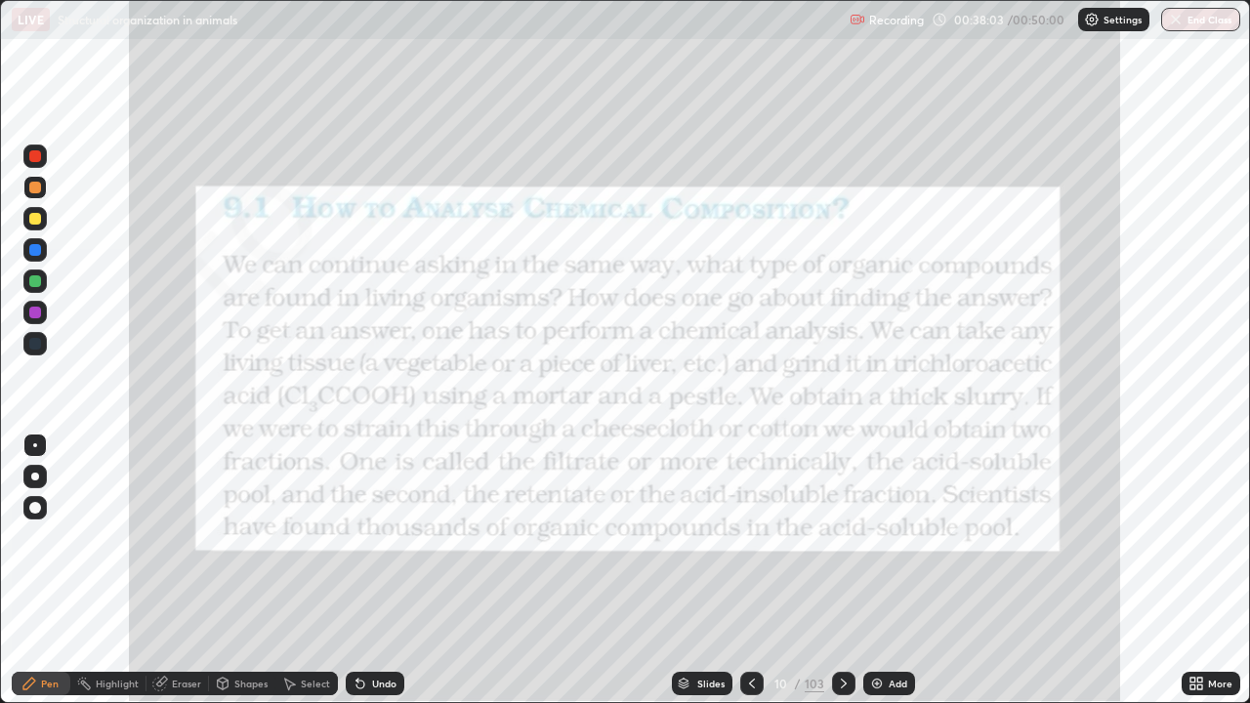
click at [842, 570] on icon at bounding box center [844, 684] width 6 height 10
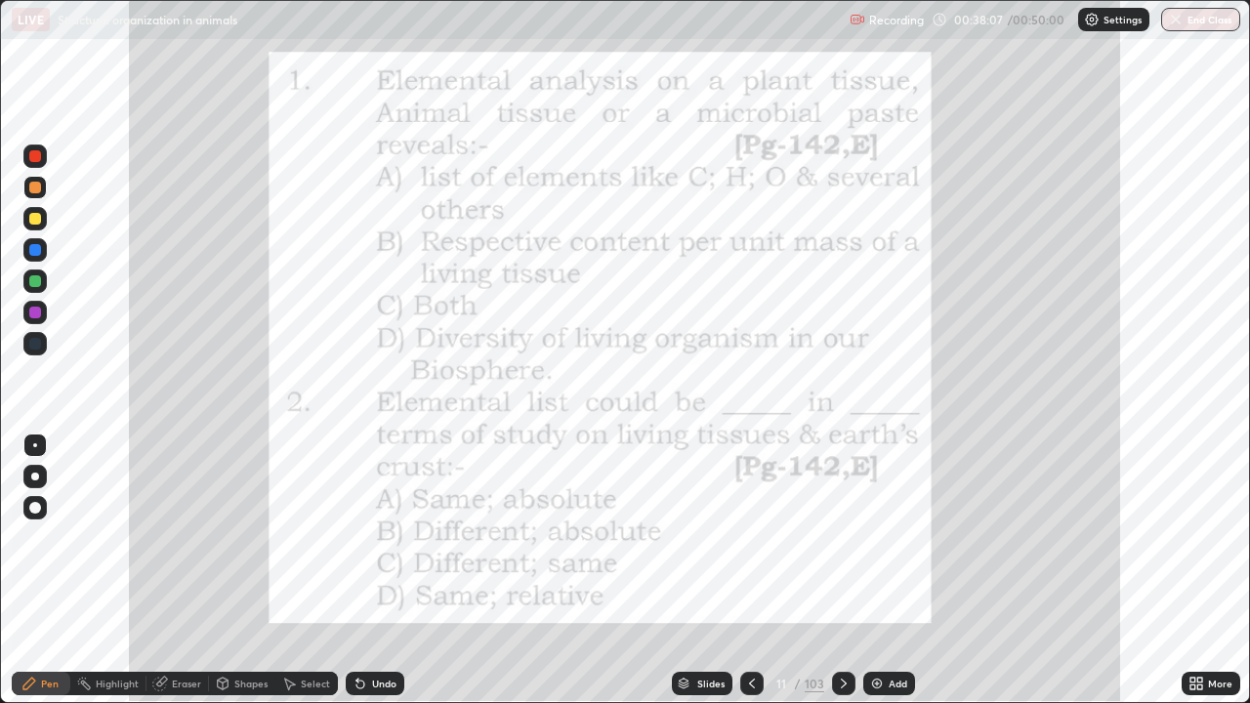
click at [39, 157] on div at bounding box center [35, 156] width 12 height 12
click at [842, 570] on icon at bounding box center [844, 684] width 16 height 16
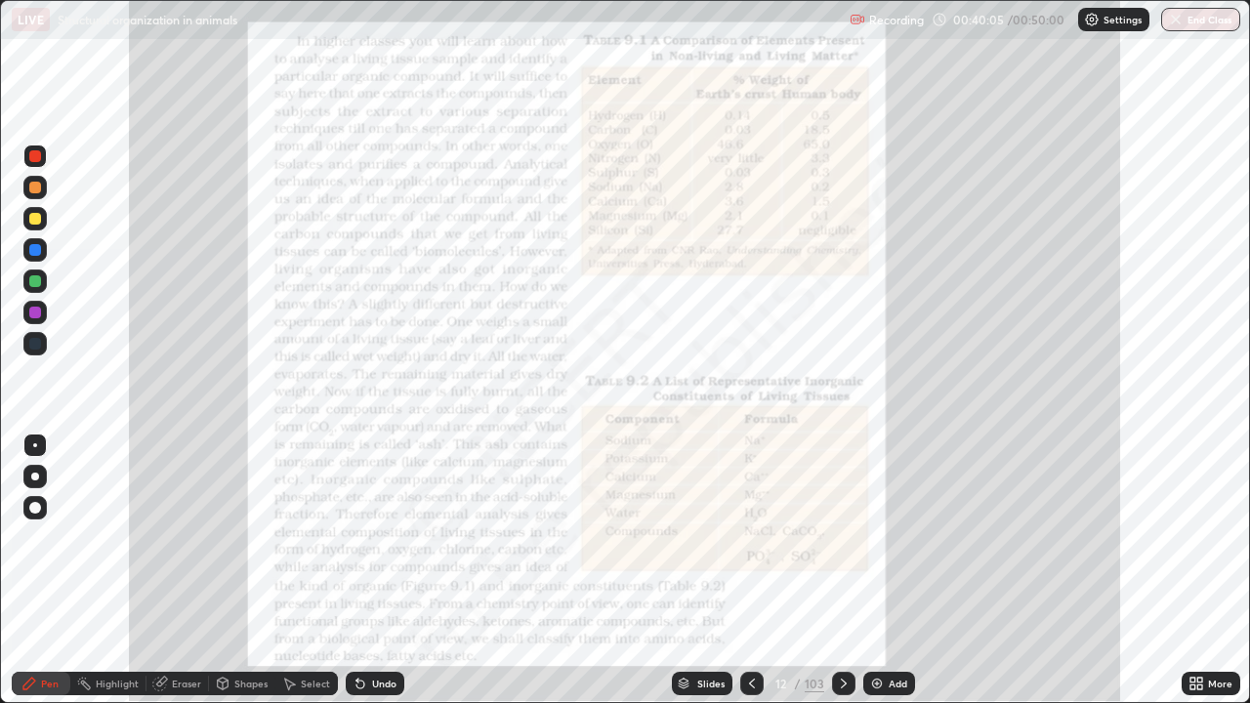
click at [841, 570] on icon at bounding box center [844, 684] width 16 height 16
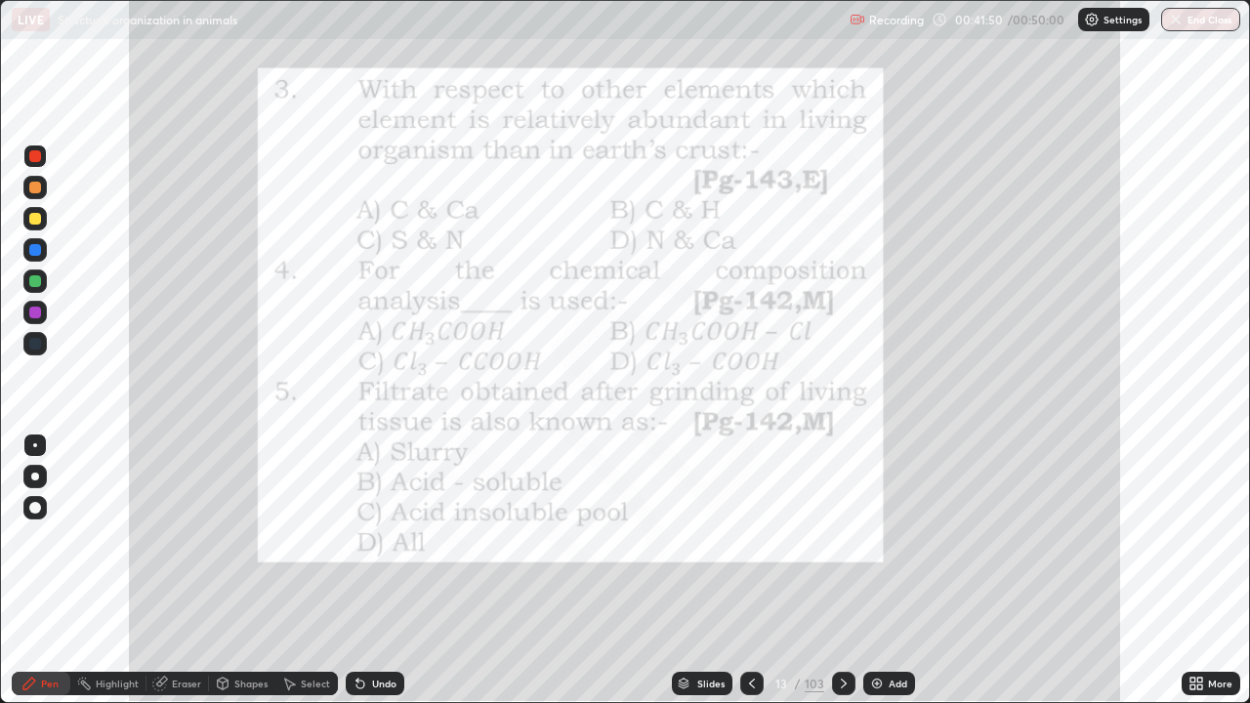
click at [844, 570] on icon at bounding box center [844, 684] width 16 height 16
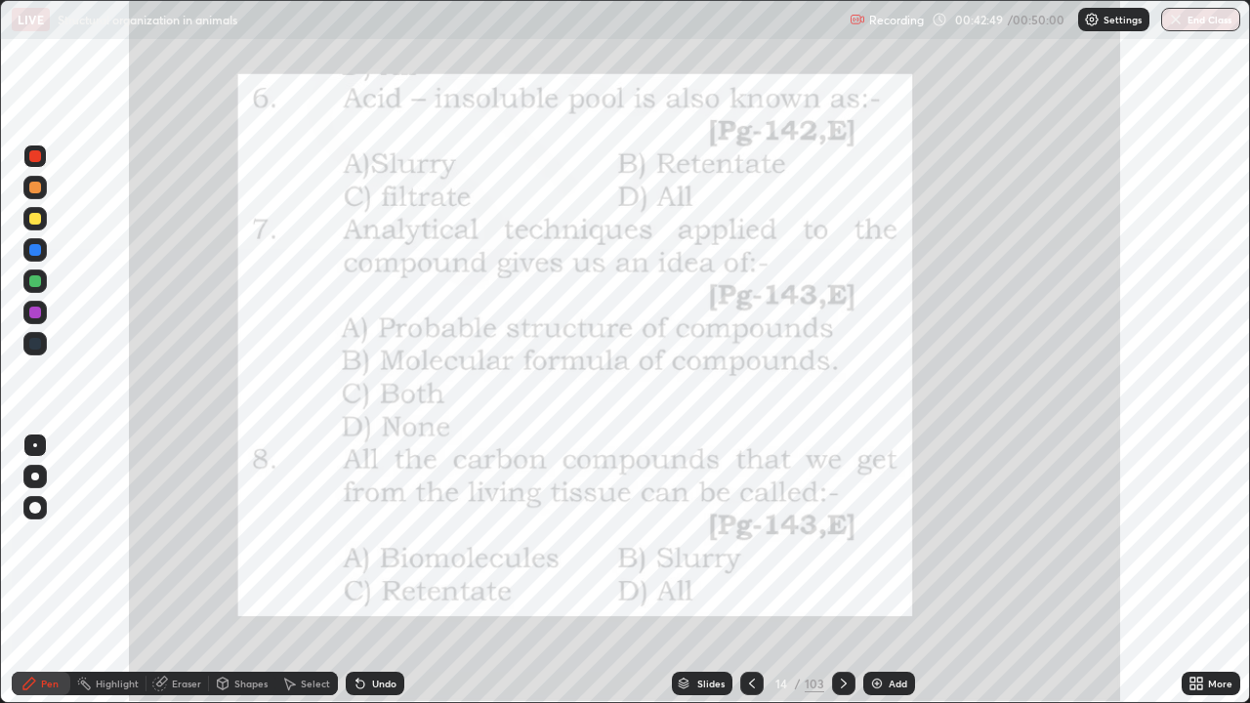
click at [841, 570] on icon at bounding box center [844, 684] width 16 height 16
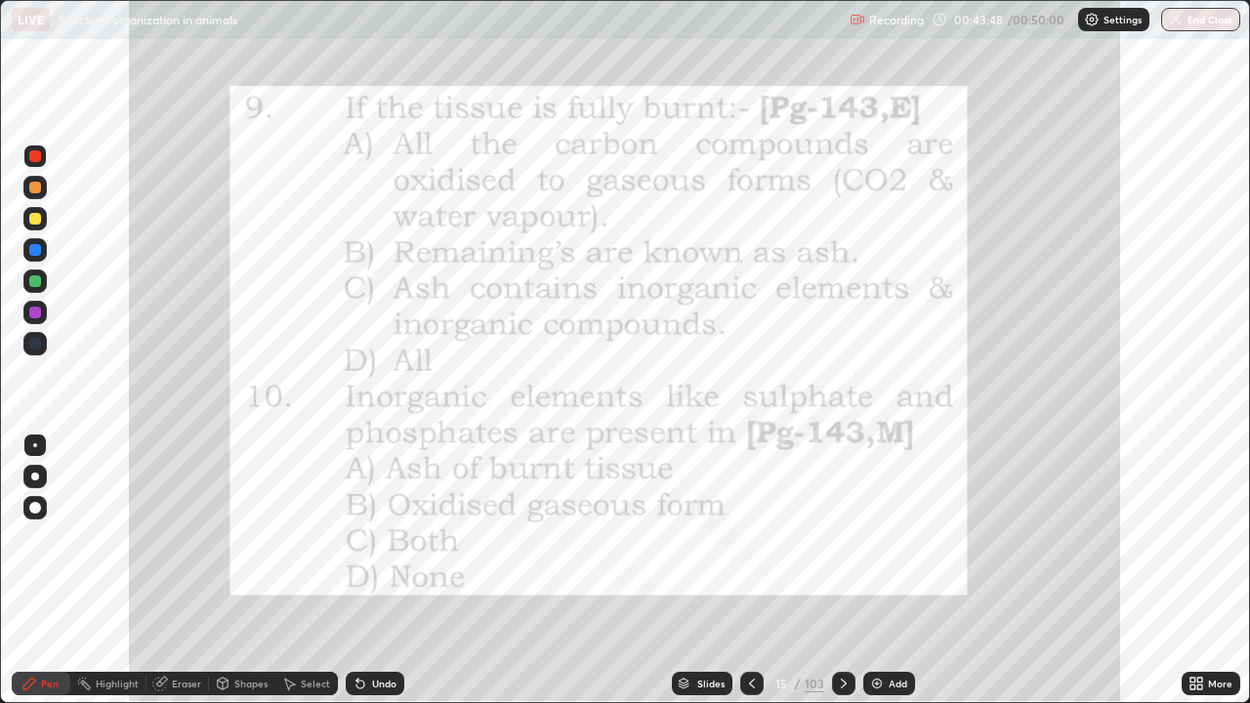
click at [839, 570] on icon at bounding box center [844, 684] width 16 height 16
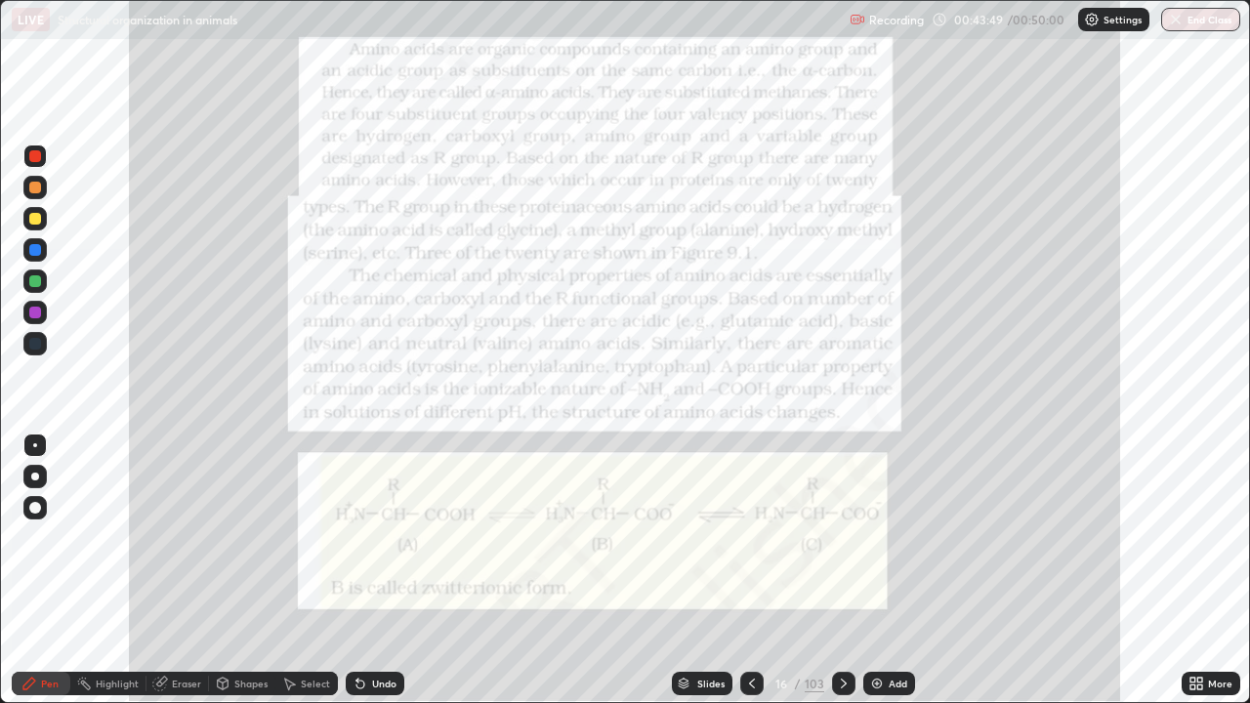
click at [752, 570] on icon at bounding box center [752, 684] width 16 height 16
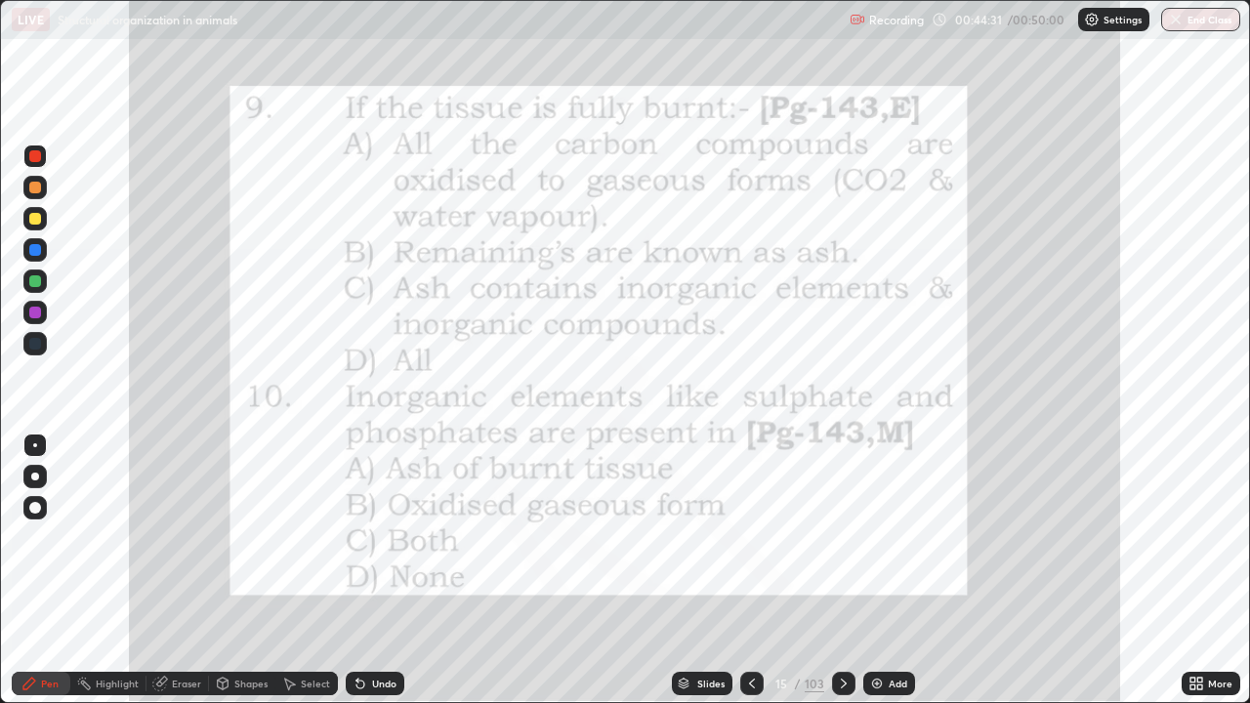
click at [843, 570] on icon at bounding box center [844, 684] width 16 height 16
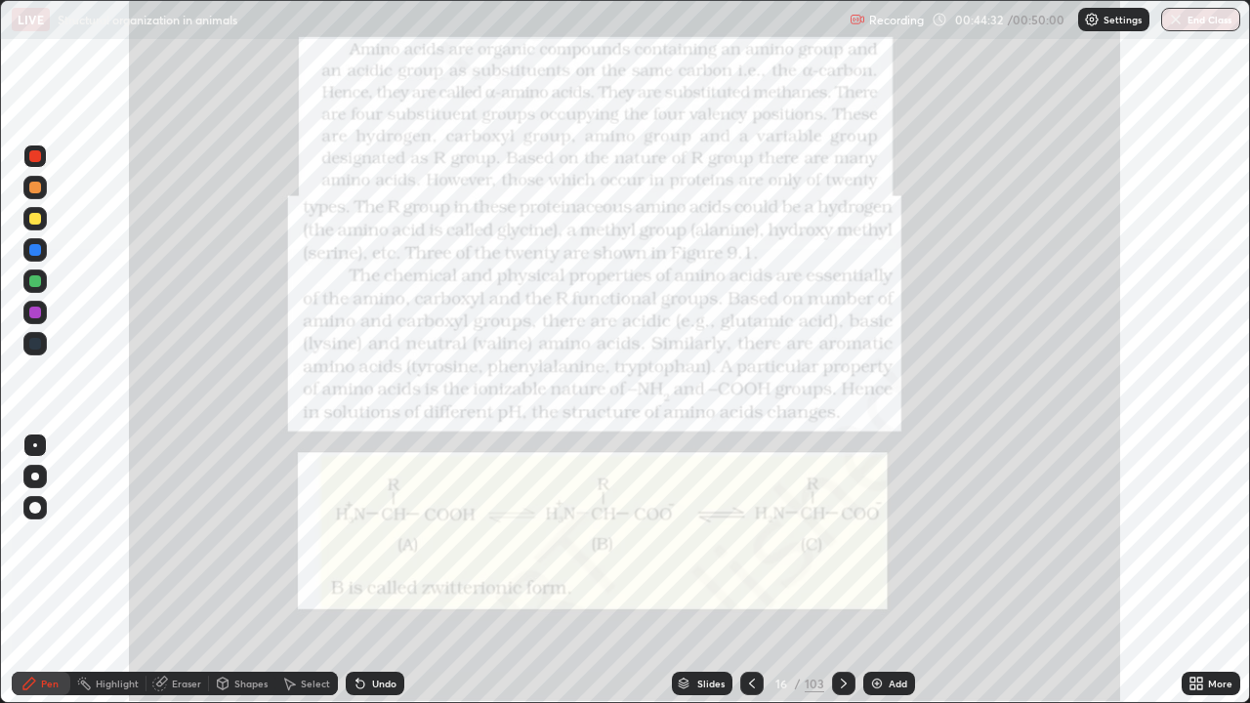
click at [751, 570] on icon at bounding box center [752, 684] width 16 height 16
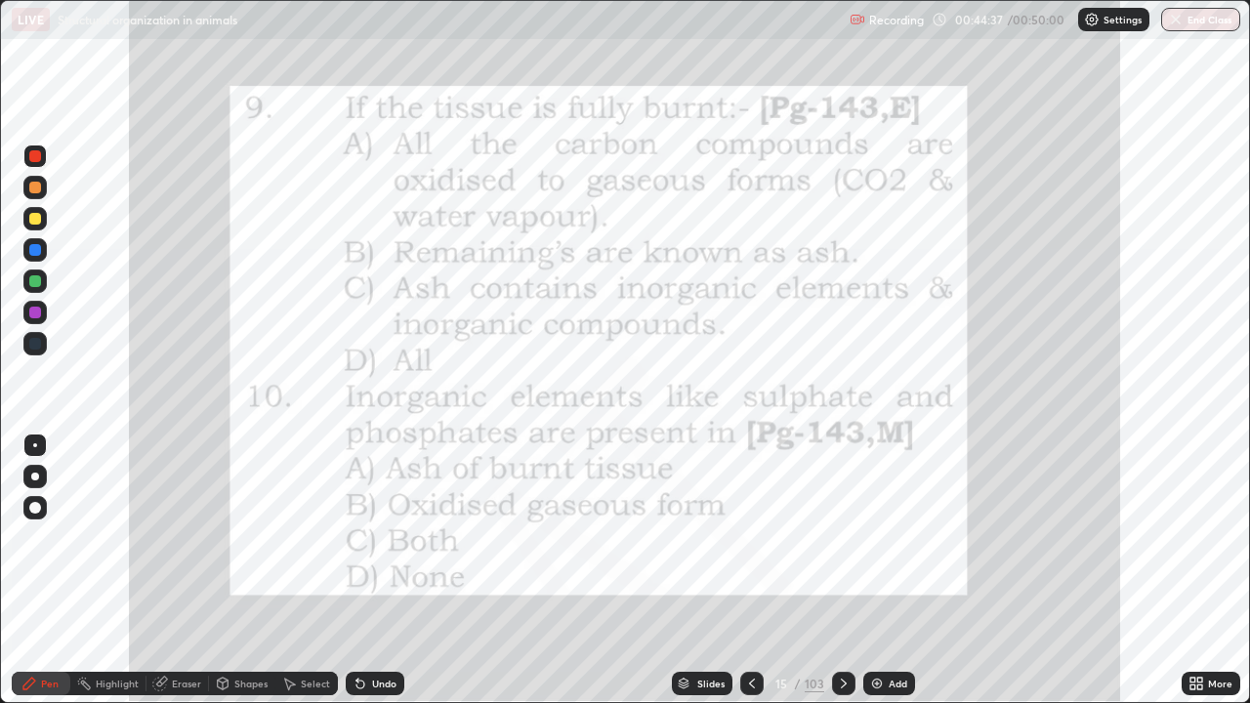
click at [878, 570] on img at bounding box center [877, 684] width 16 height 16
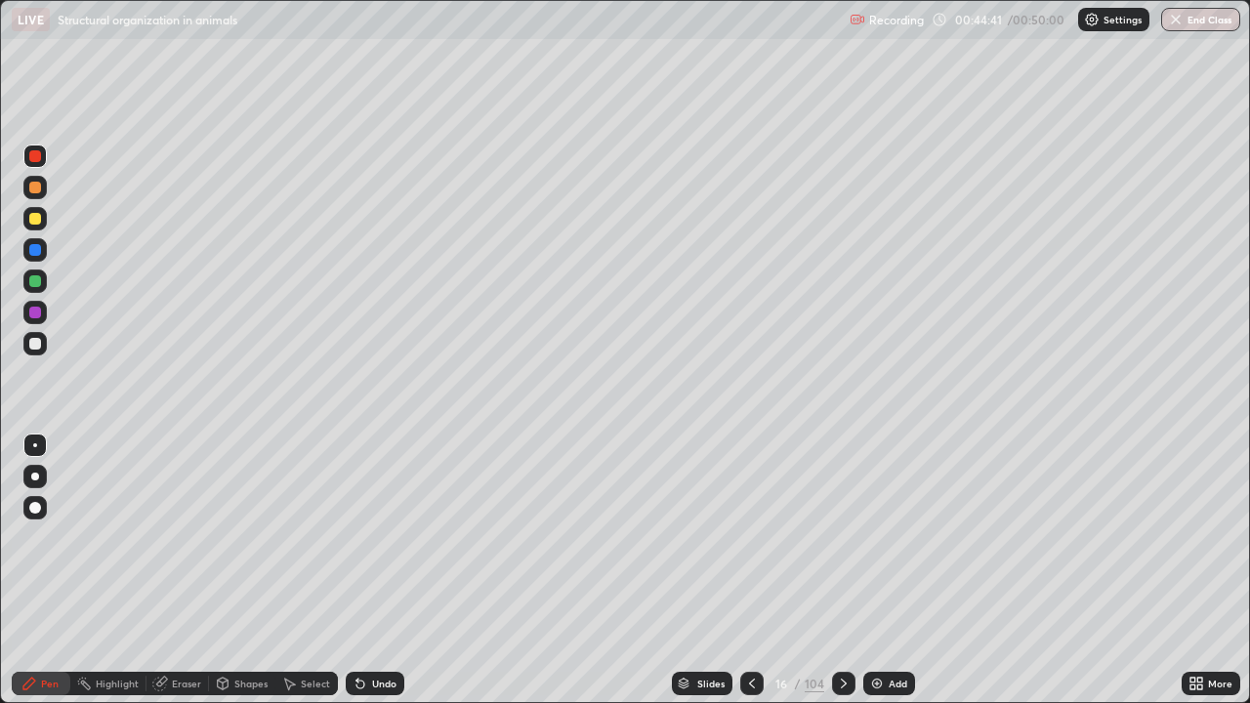
click at [45, 340] on div at bounding box center [34, 343] width 23 height 23
click at [36, 219] on div at bounding box center [35, 219] width 12 height 12
click at [42, 353] on div at bounding box center [34, 343] width 23 height 23
click at [892, 570] on div "Add" at bounding box center [897, 684] width 19 height 10
click at [39, 186] on div at bounding box center [35, 188] width 12 height 12
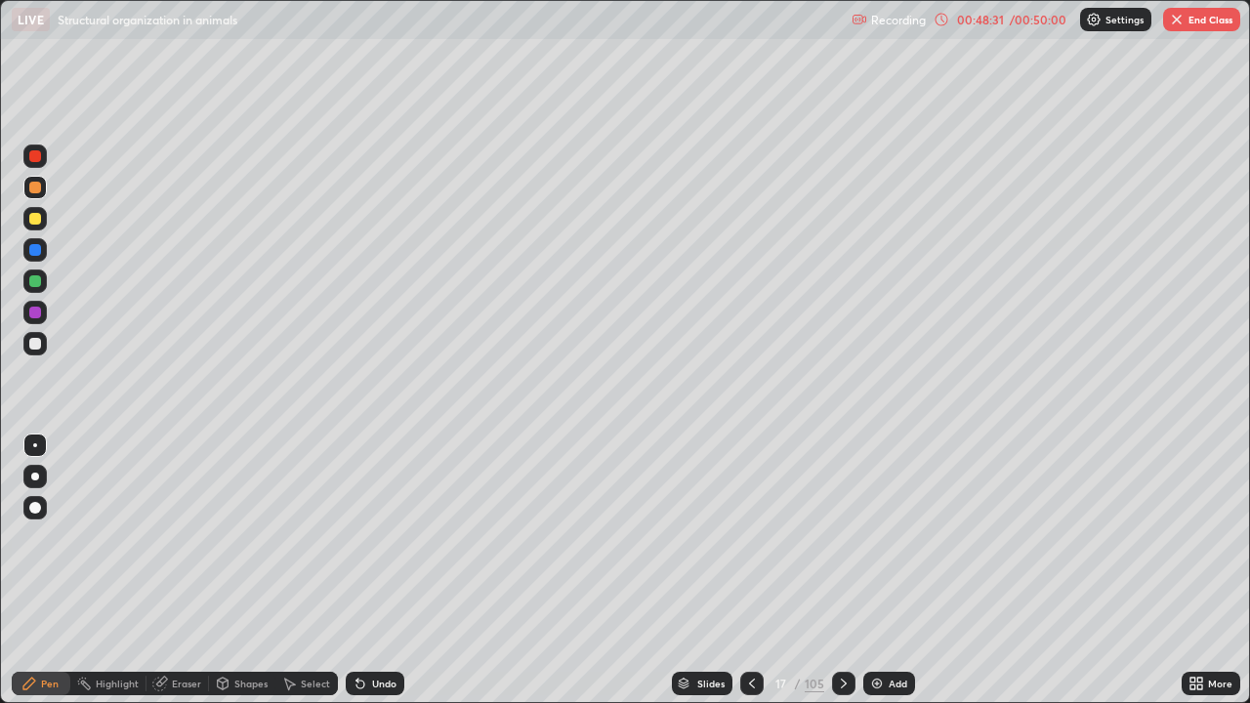
click at [36, 345] on div at bounding box center [35, 344] width 12 height 12
click at [39, 222] on div at bounding box center [35, 219] width 12 height 12
click at [36, 188] on div at bounding box center [35, 188] width 12 height 12
click at [35, 219] on div at bounding box center [35, 219] width 12 height 12
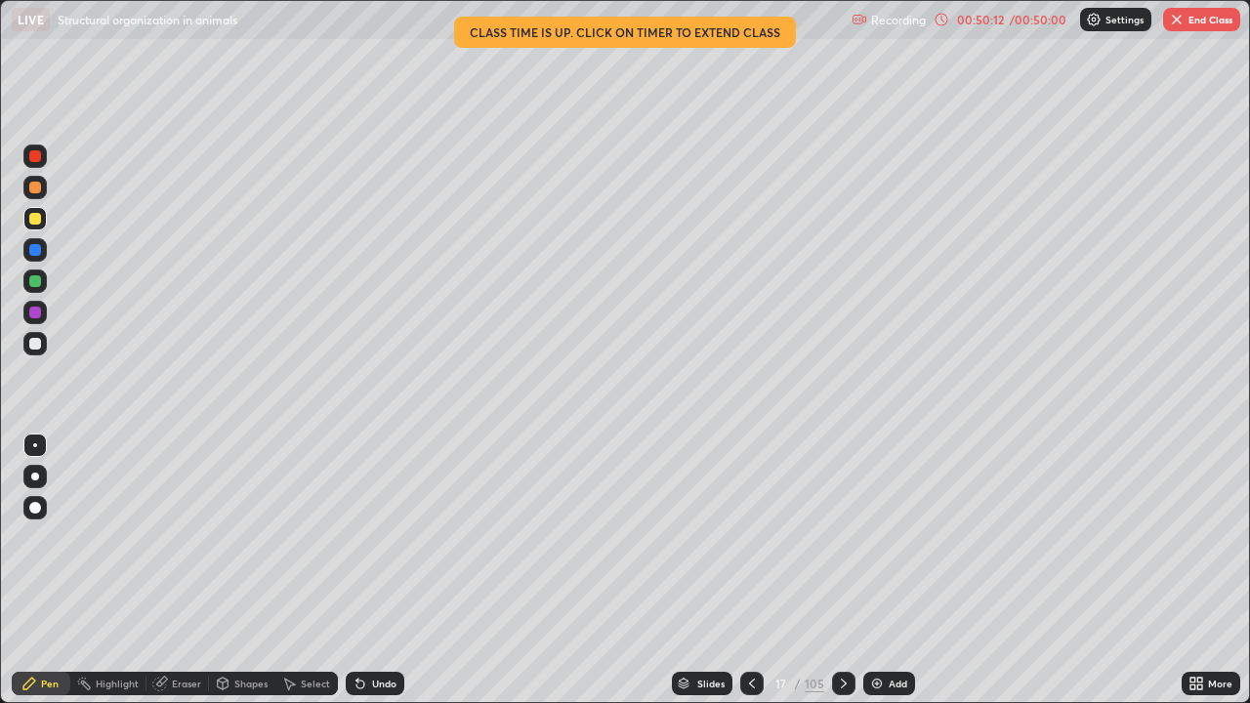
click at [35, 321] on div at bounding box center [34, 312] width 23 height 23
click at [37, 347] on div at bounding box center [35, 344] width 12 height 12
click at [36, 223] on div at bounding box center [35, 219] width 12 height 12
click at [39, 341] on div at bounding box center [35, 344] width 12 height 12
click at [36, 219] on div at bounding box center [35, 219] width 12 height 12
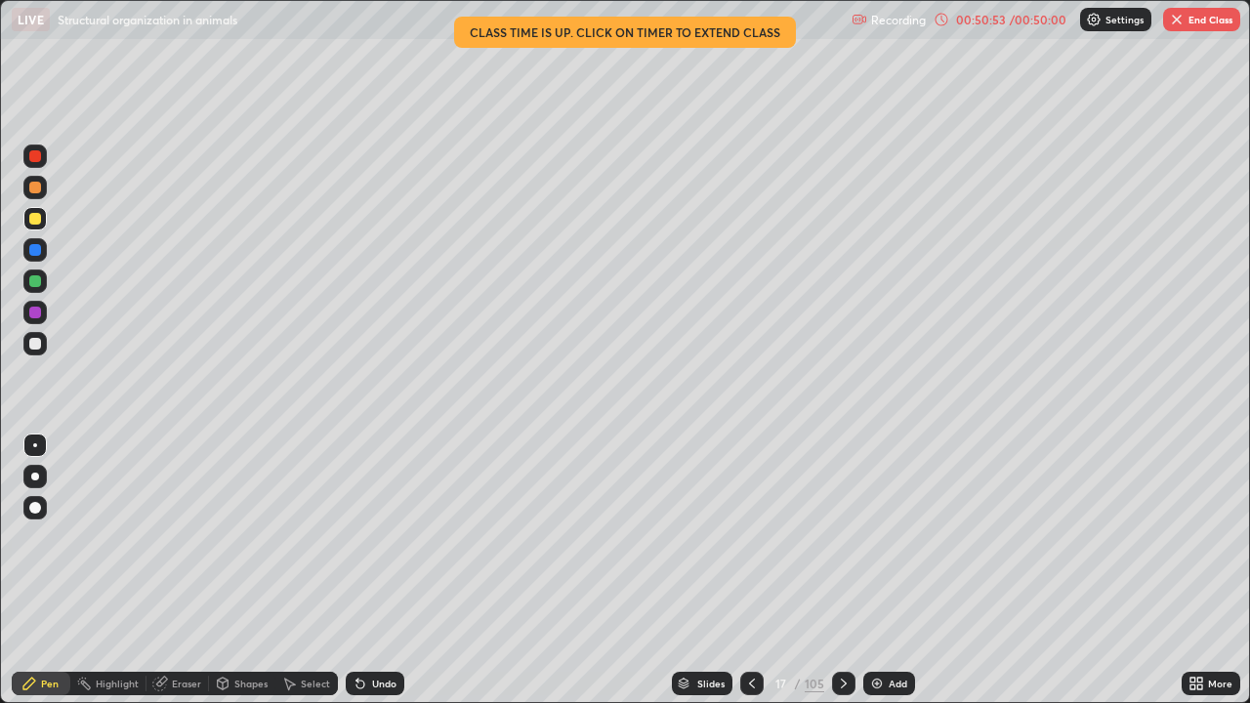
click at [38, 190] on div at bounding box center [35, 188] width 12 height 12
click at [42, 221] on div at bounding box center [34, 218] width 23 height 23
click at [36, 344] on div at bounding box center [35, 344] width 12 height 12
click at [39, 220] on div at bounding box center [35, 219] width 12 height 12
click at [1210, 20] on button "End Class" at bounding box center [1201, 19] width 77 height 23
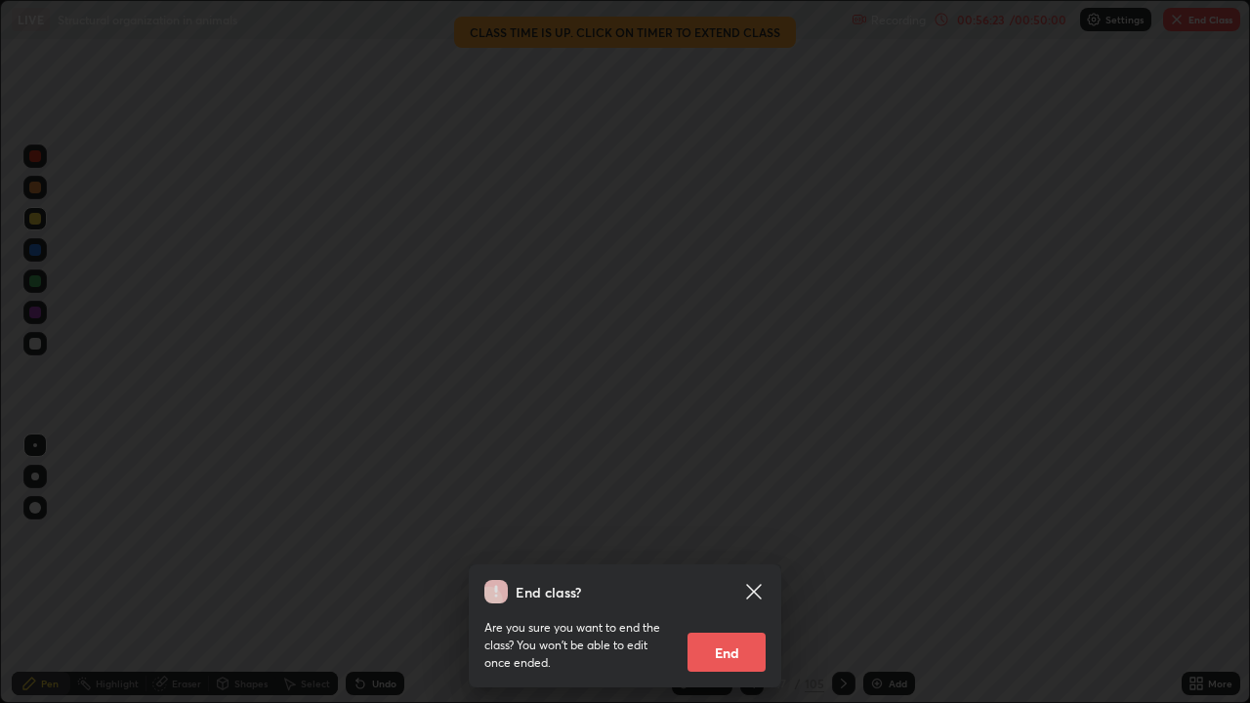
click at [722, 570] on button "End" at bounding box center [726, 652] width 78 height 39
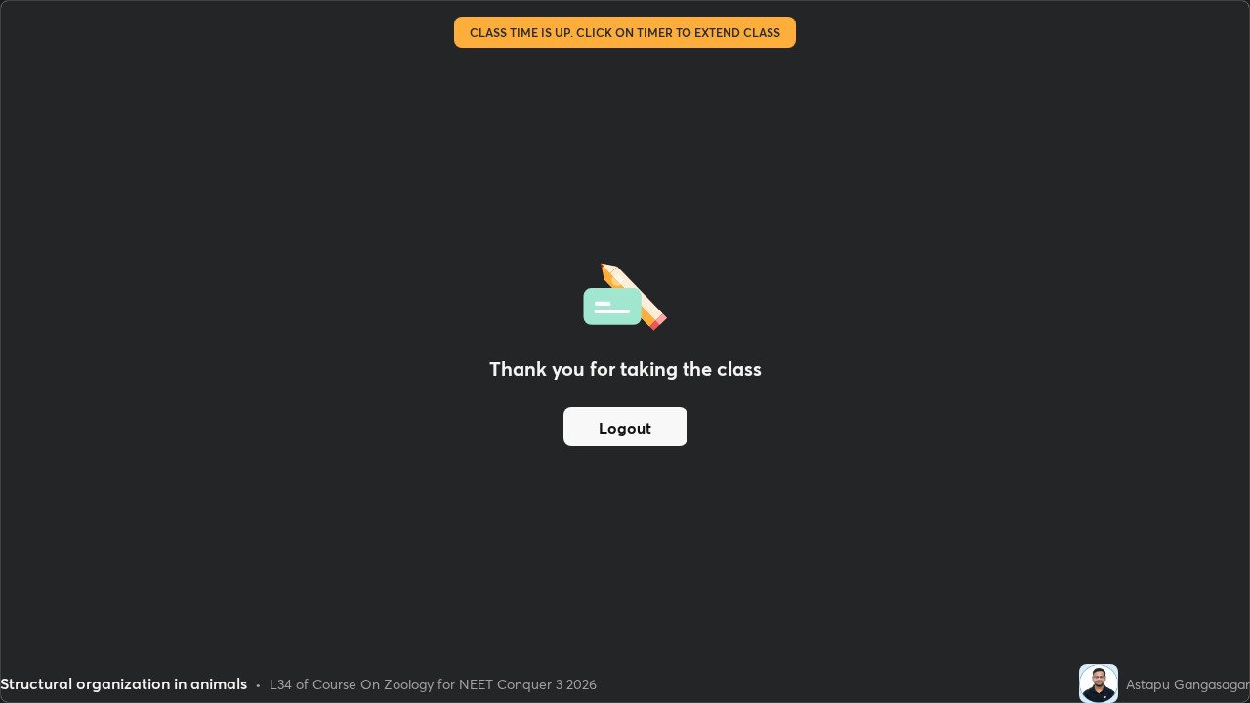
click at [642, 430] on button "Logout" at bounding box center [625, 426] width 124 height 39
click at [646, 428] on button "Logout" at bounding box center [625, 426] width 124 height 39
click at [648, 429] on button "Logout" at bounding box center [625, 426] width 124 height 39
